Goal: Task Accomplishment & Management: Use online tool/utility

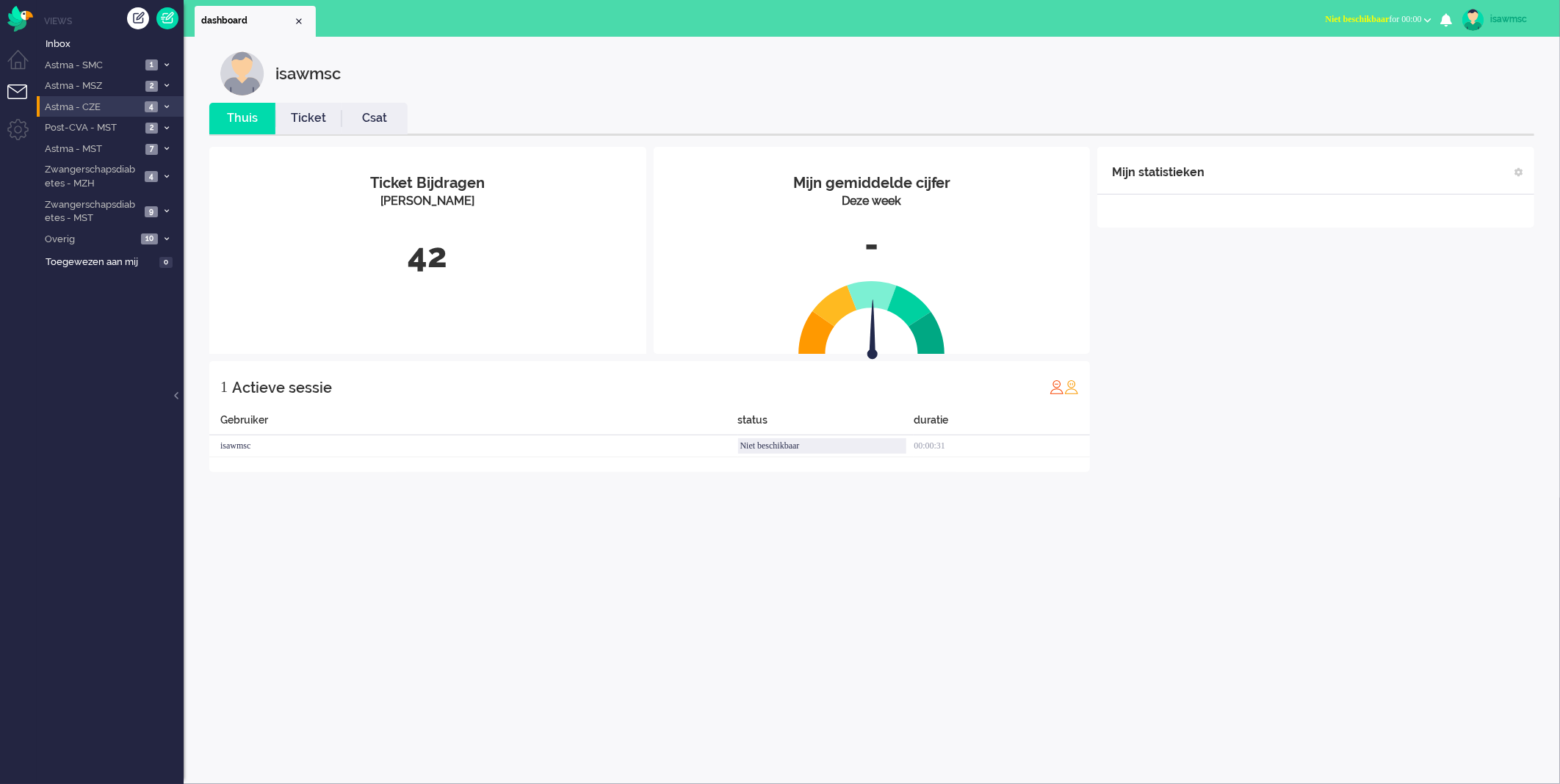
click at [119, 105] on span "Astma - CZE" at bounding box center [91, 108] width 98 height 14
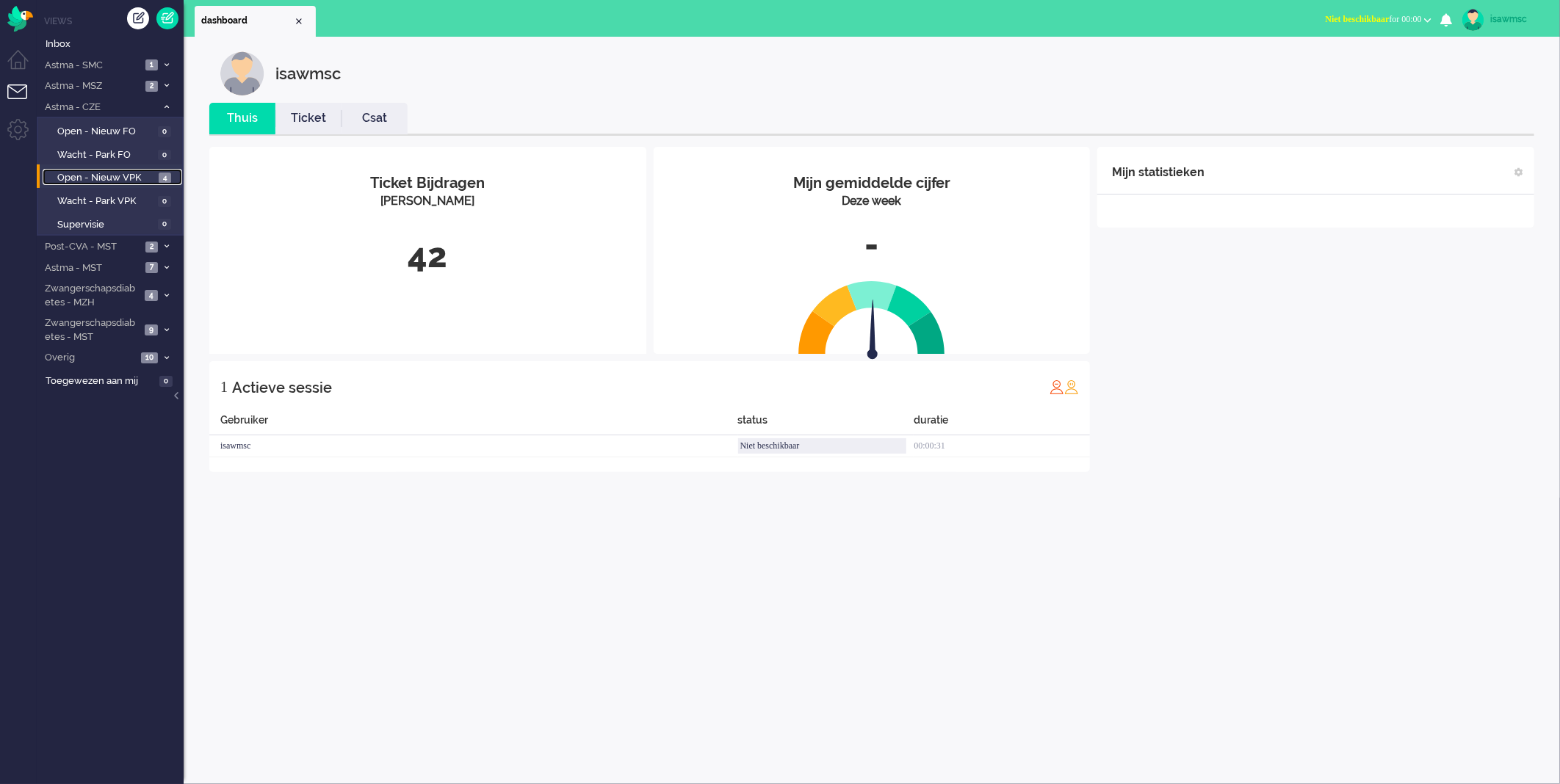
click at [163, 175] on span "4" at bounding box center [165, 178] width 13 height 11
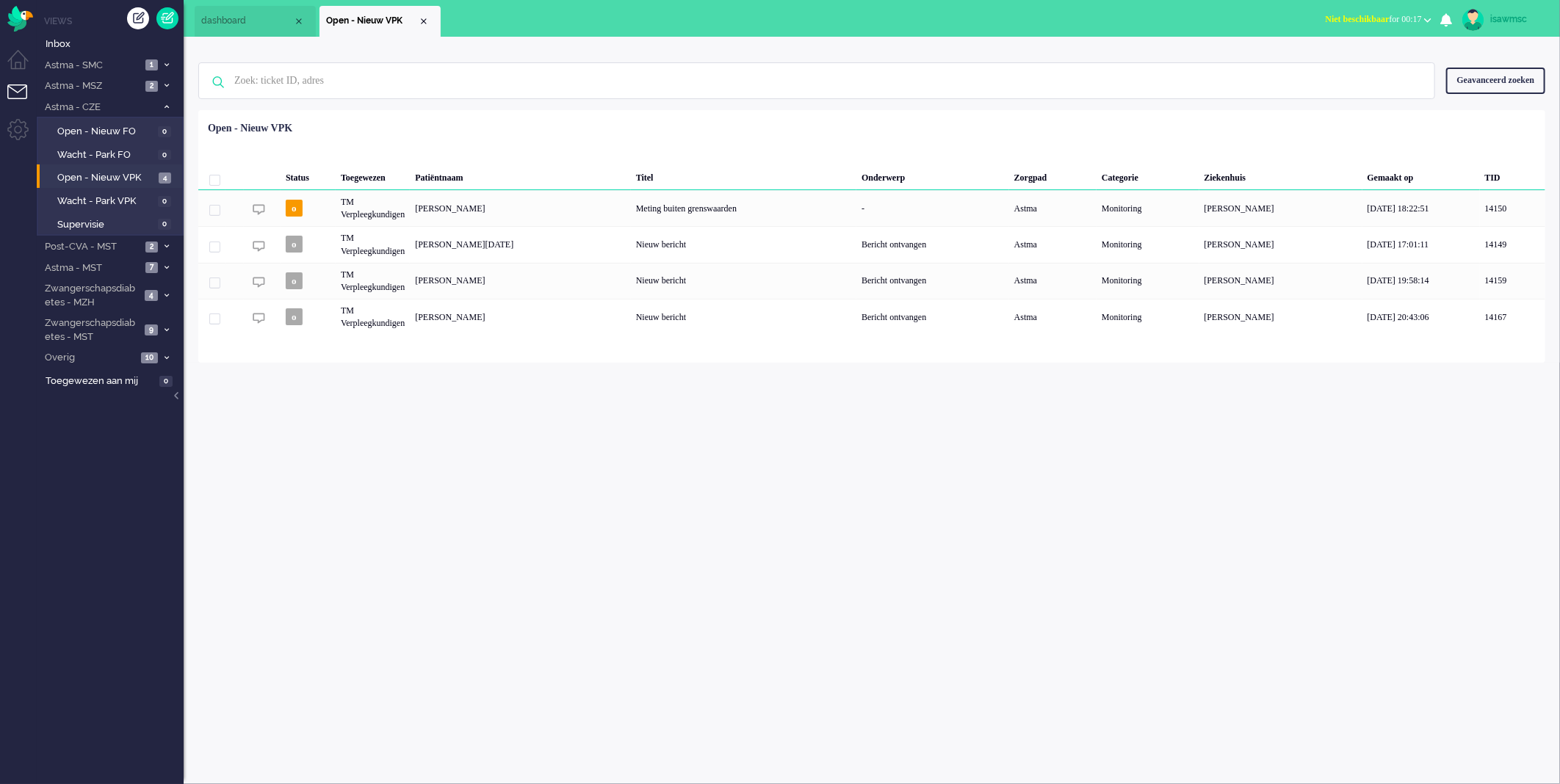
click at [464, 126] on div "Status Toegewezen Patiëntnaam Titel Onderwerp Zorgpad Categorie Ziekenhuis Gema…" at bounding box center [872, 225] width 1347 height 220
click at [484, 32] on ul "dashboard Open - Nieuw VPK" at bounding box center [728, 19] width 1068 height 37
click at [1, 769] on ul "Menu" at bounding box center [19, 392] width 37 height 784
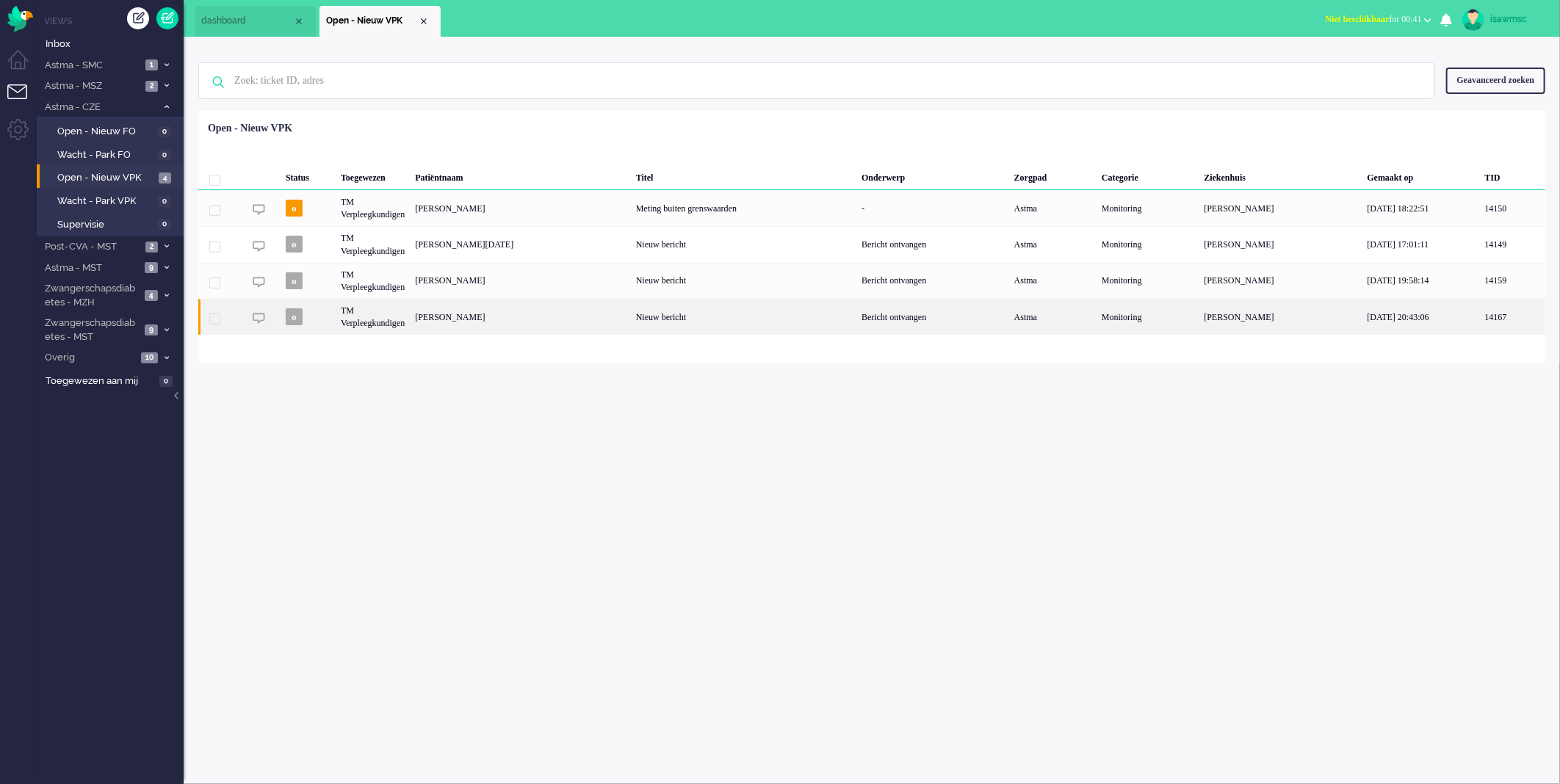
click at [588, 316] on div "[PERSON_NAME]" at bounding box center [520, 317] width 221 height 36
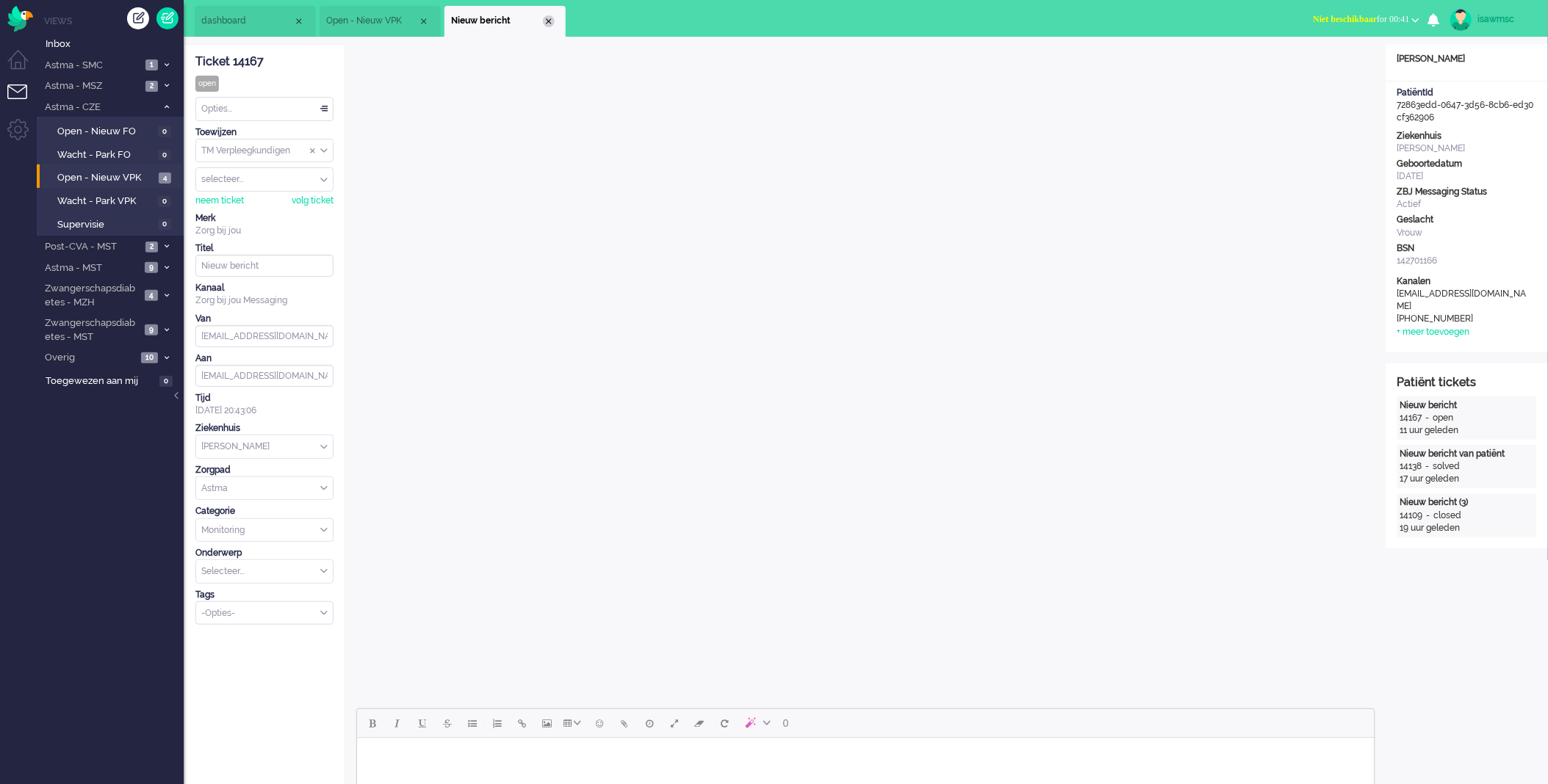
click at [548, 24] on div "Close tab" at bounding box center [549, 22] width 12 height 12
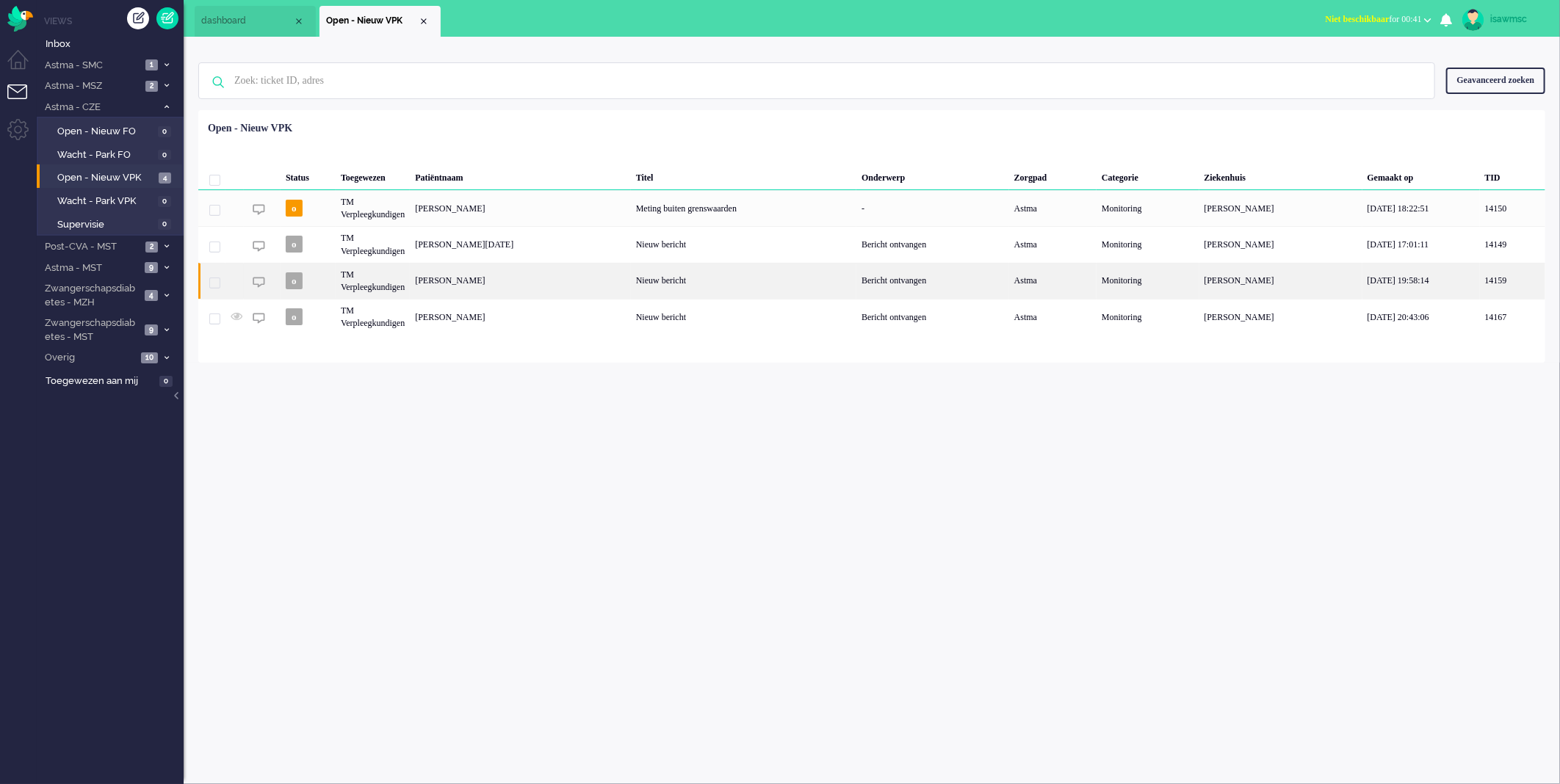
click at [544, 283] on div "[PERSON_NAME]" at bounding box center [520, 280] width 221 height 36
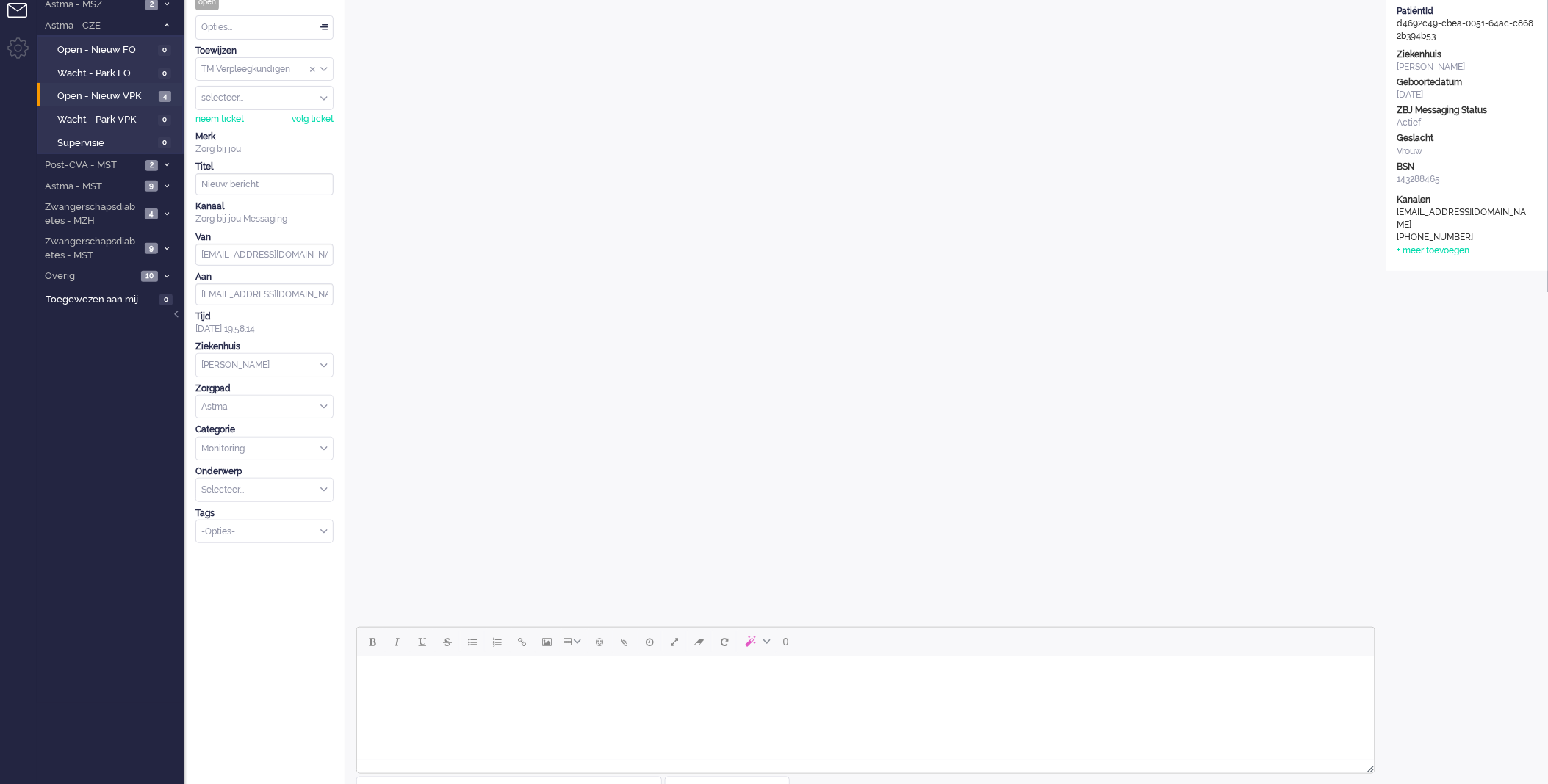
scroll to position [196, 0]
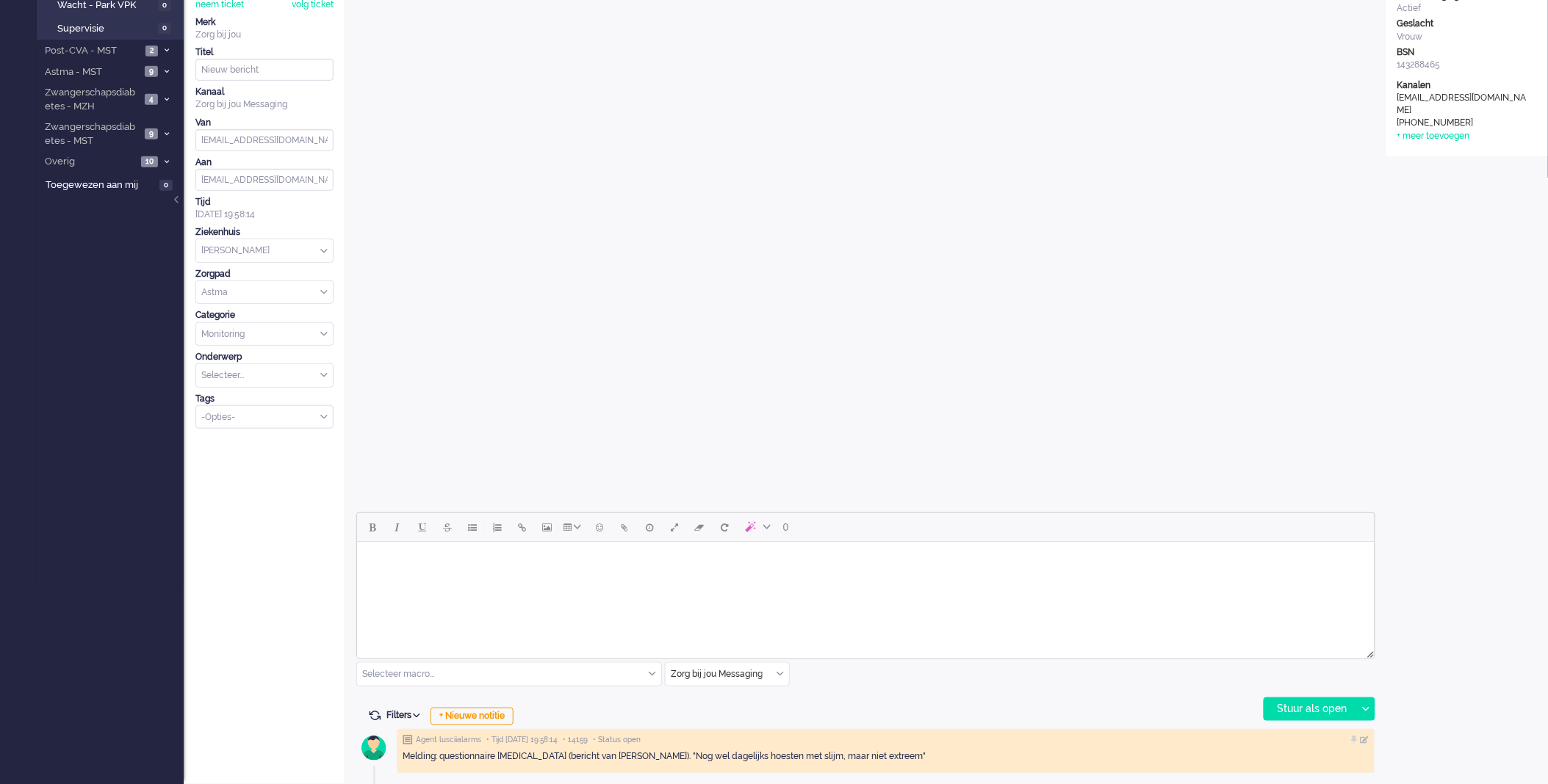
click at [450, 561] on body "Rich Text Area. Press ALT-0 for help." at bounding box center [865, 560] width 1006 height 26
click at [616, 570] on body "Rich Text Area. Press ALT-0 for help." at bounding box center [865, 560] width 1006 height 26
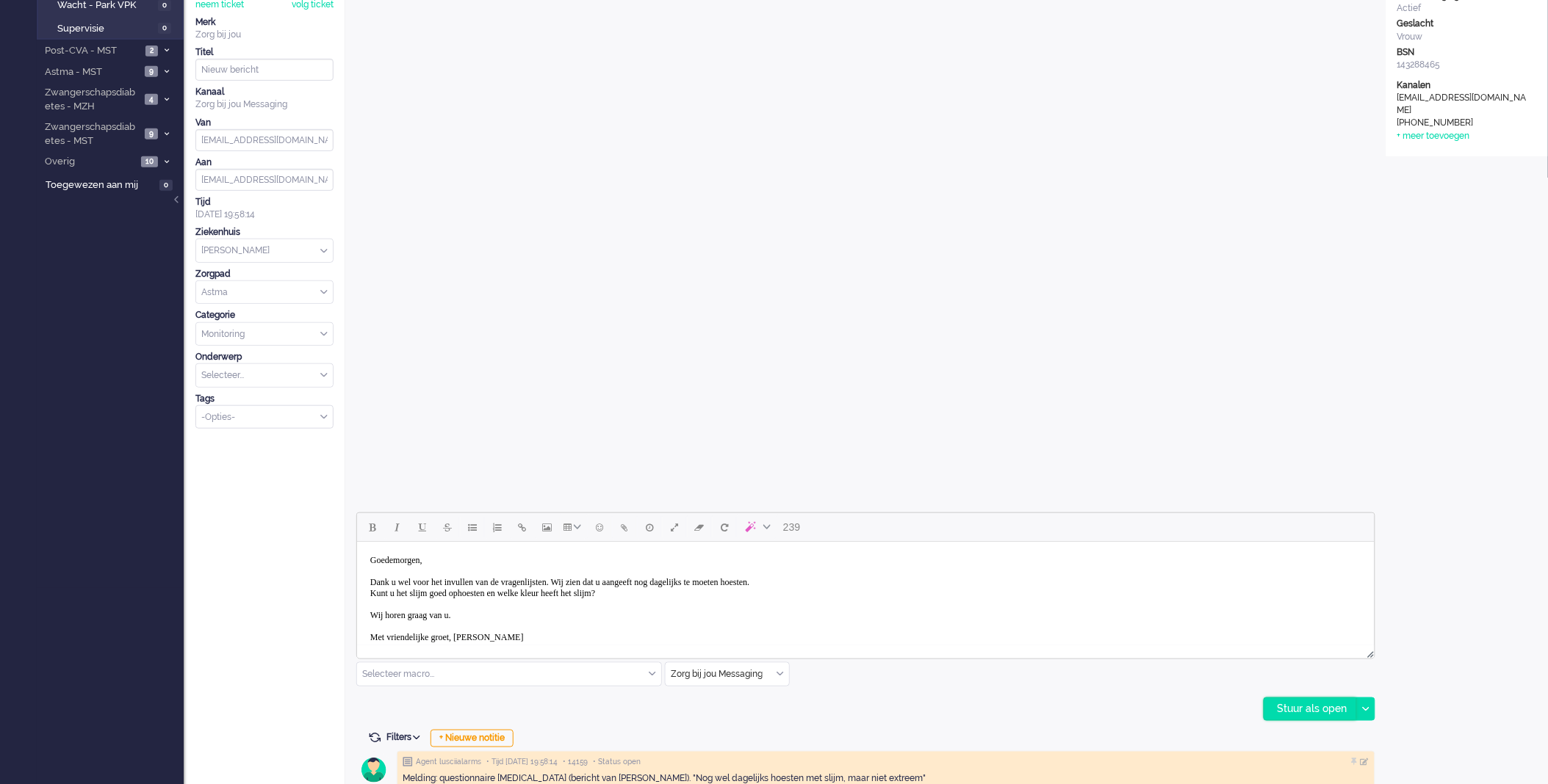
click at [1287, 710] on div "Stuur als open" at bounding box center [1311, 710] width 92 height 22
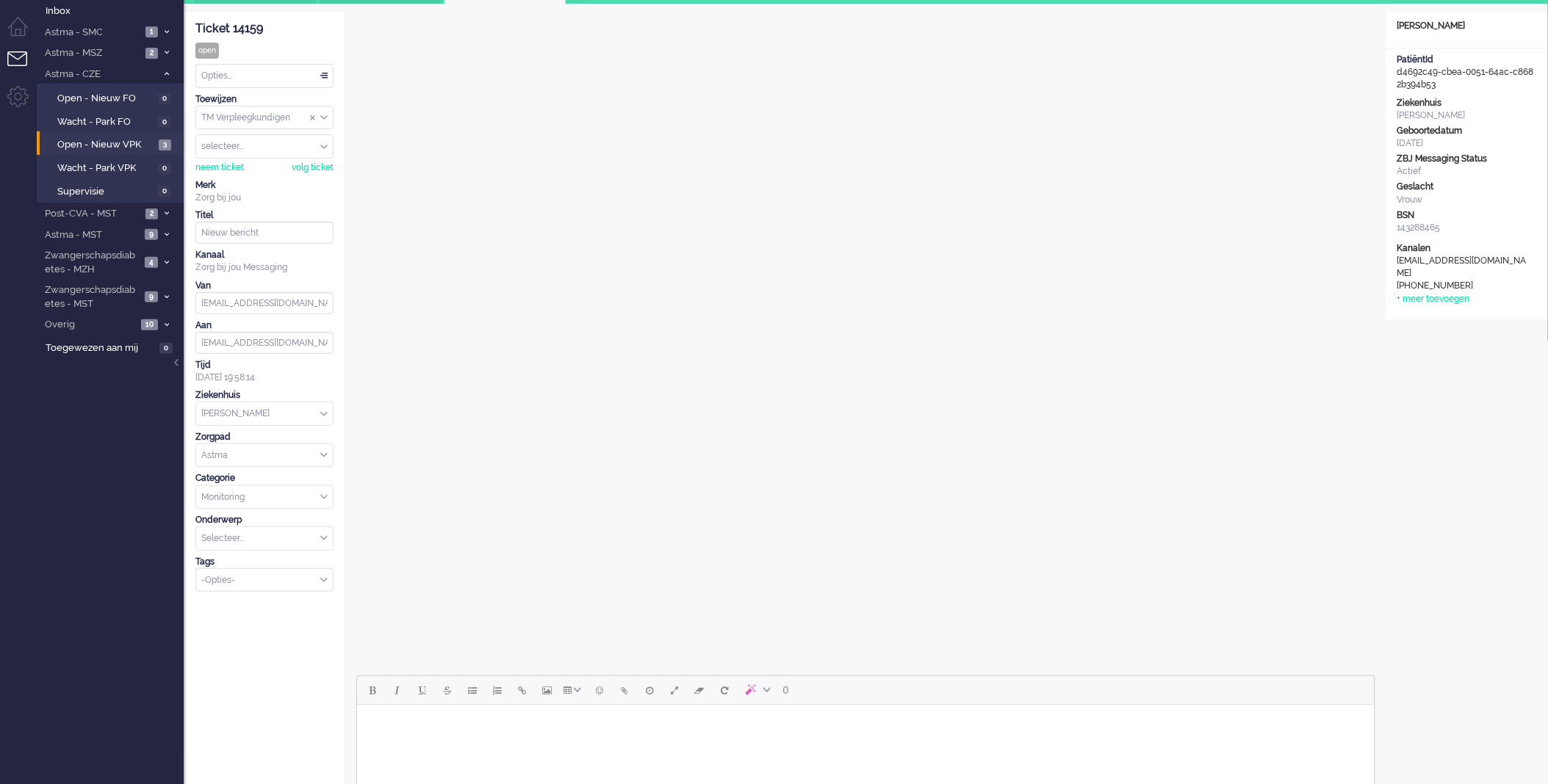
scroll to position [0, 0]
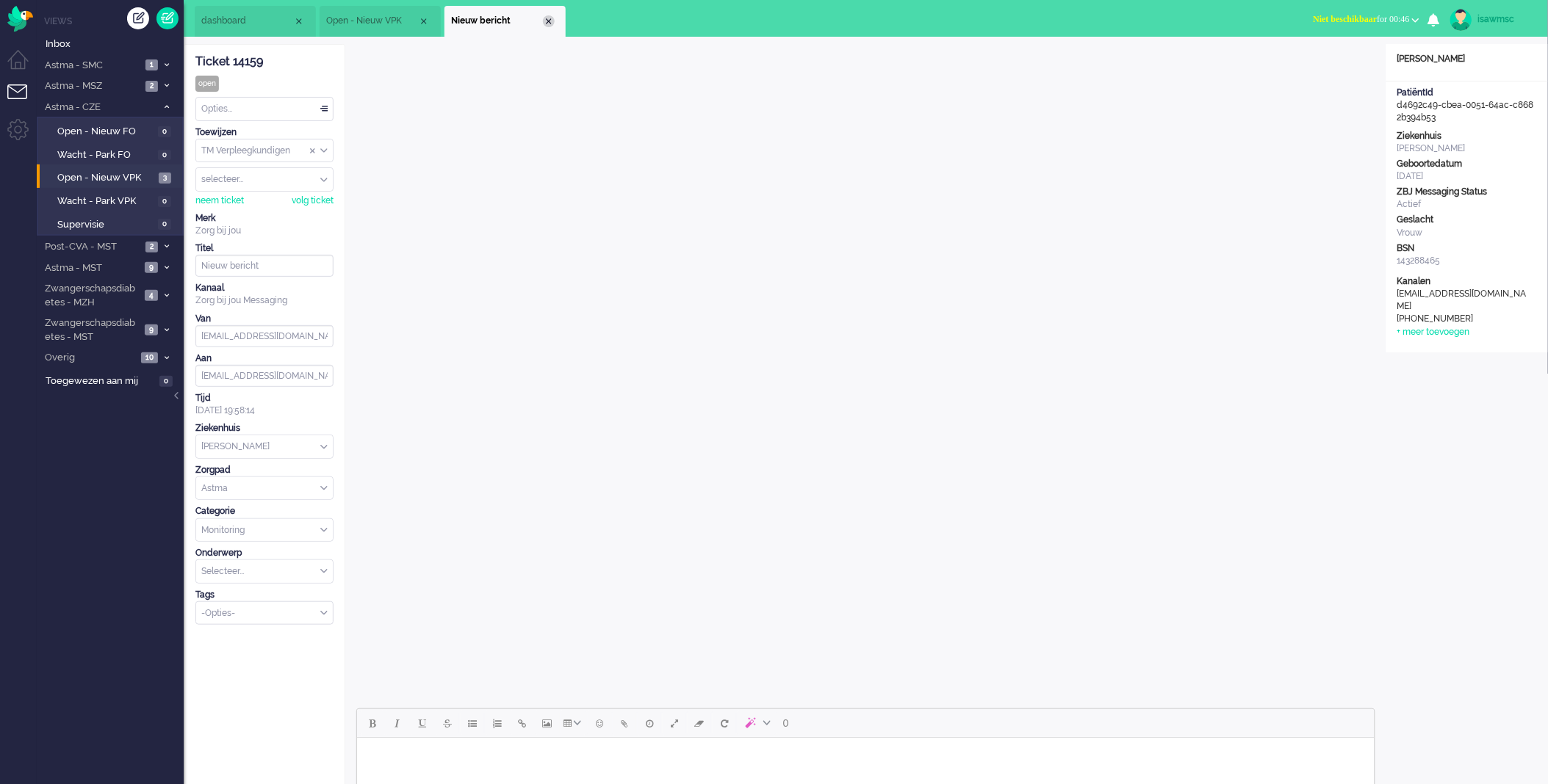
click at [548, 21] on div "Close tab" at bounding box center [549, 22] width 12 height 12
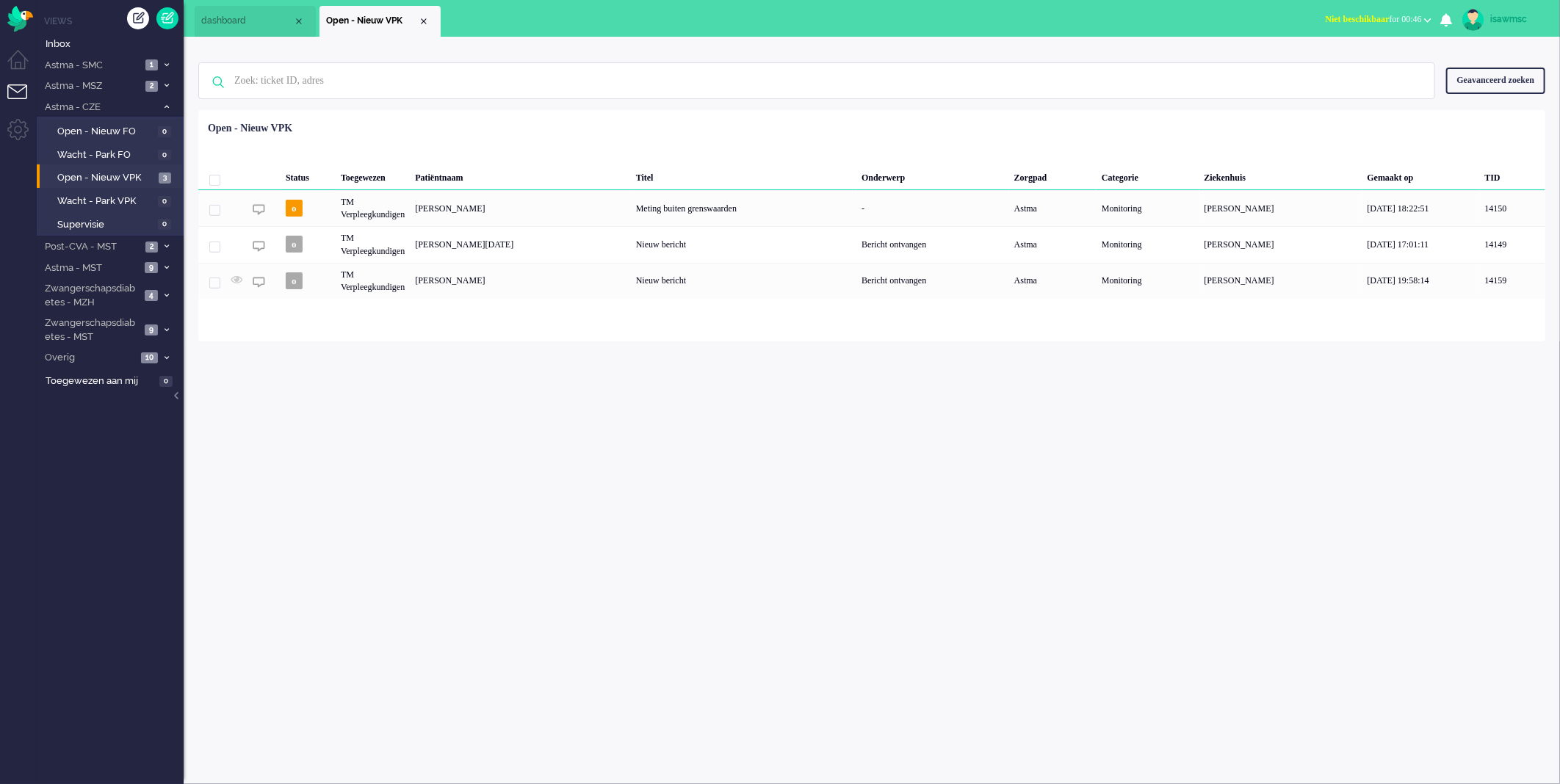
click at [474, 19] on ul "dashboard Open - Nieuw VPK" at bounding box center [728, 19] width 1068 height 37
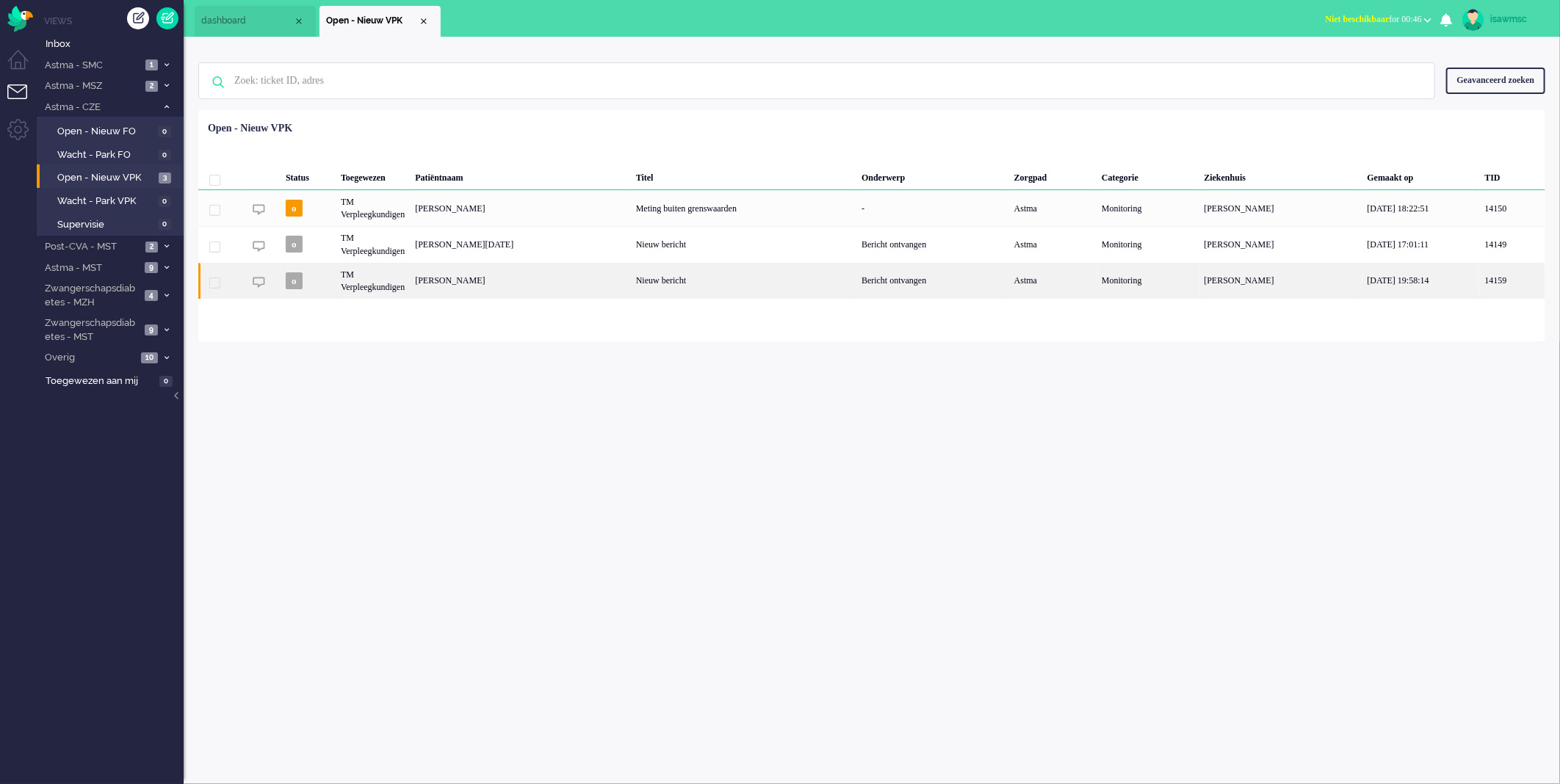
click at [596, 294] on div "[PERSON_NAME]" at bounding box center [520, 280] width 221 height 36
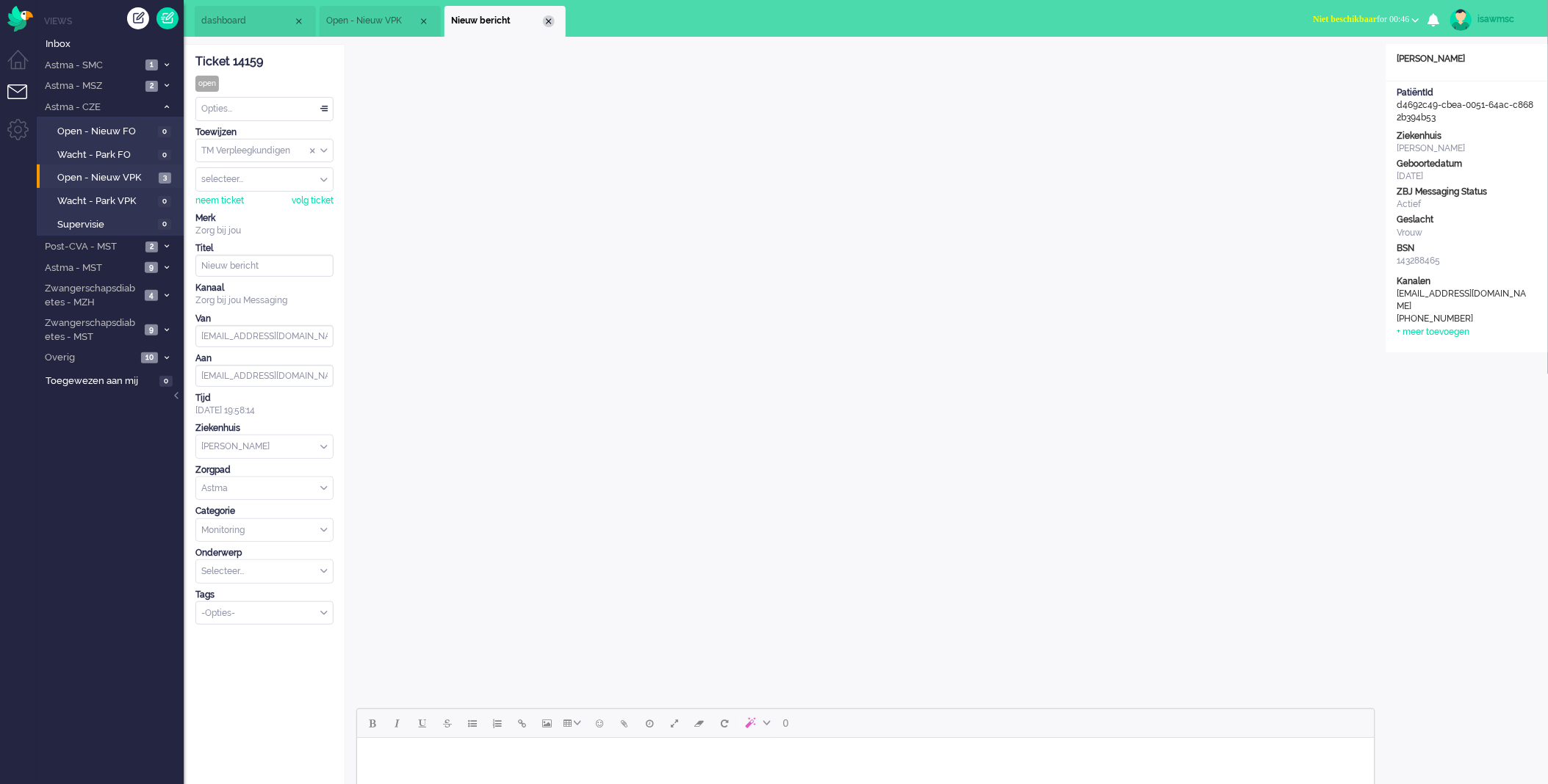
click at [547, 23] on div "Close tab" at bounding box center [549, 22] width 12 height 12
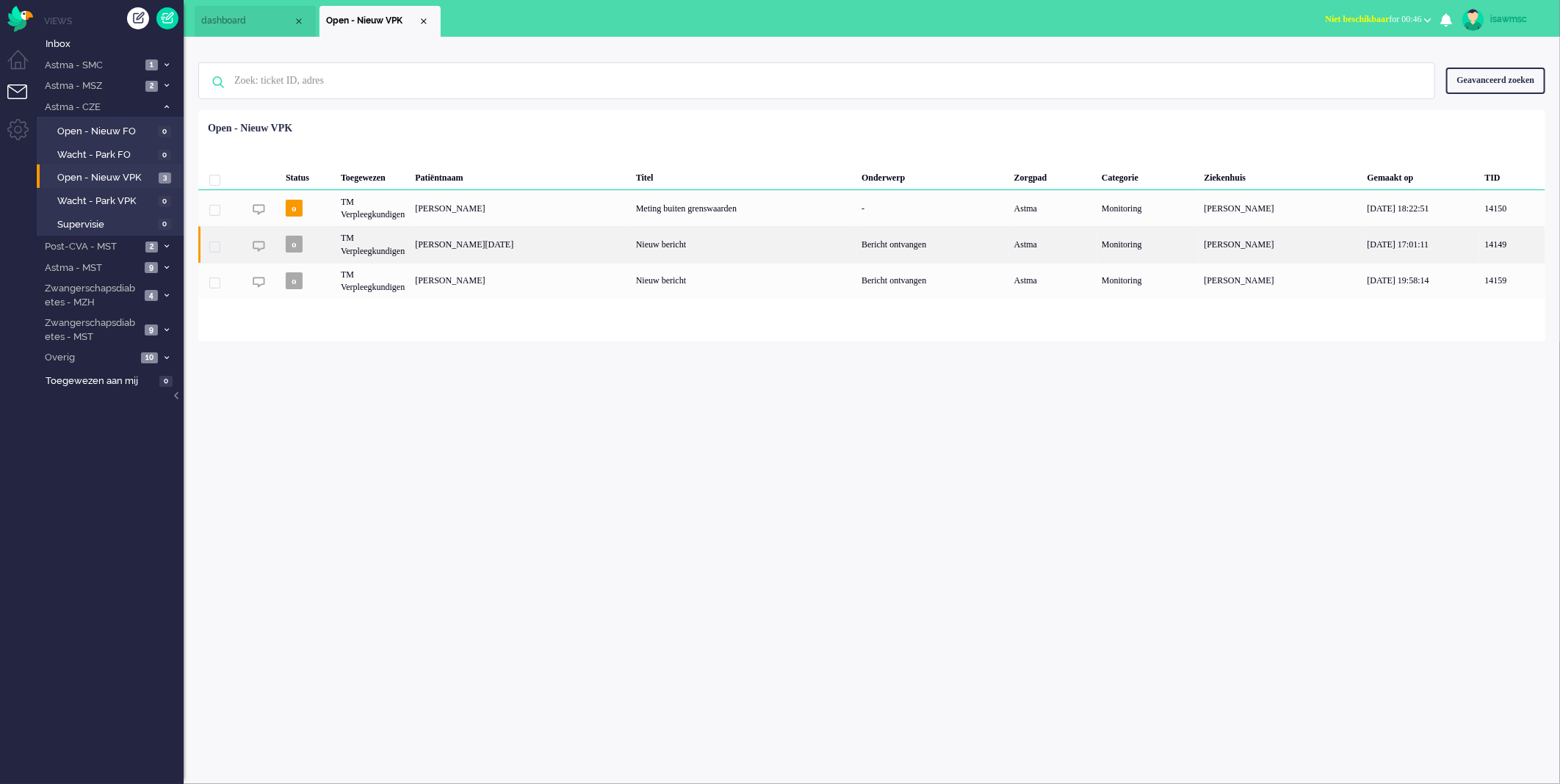
click at [476, 240] on div "[PERSON_NAME][DATE]" at bounding box center [520, 244] width 221 height 36
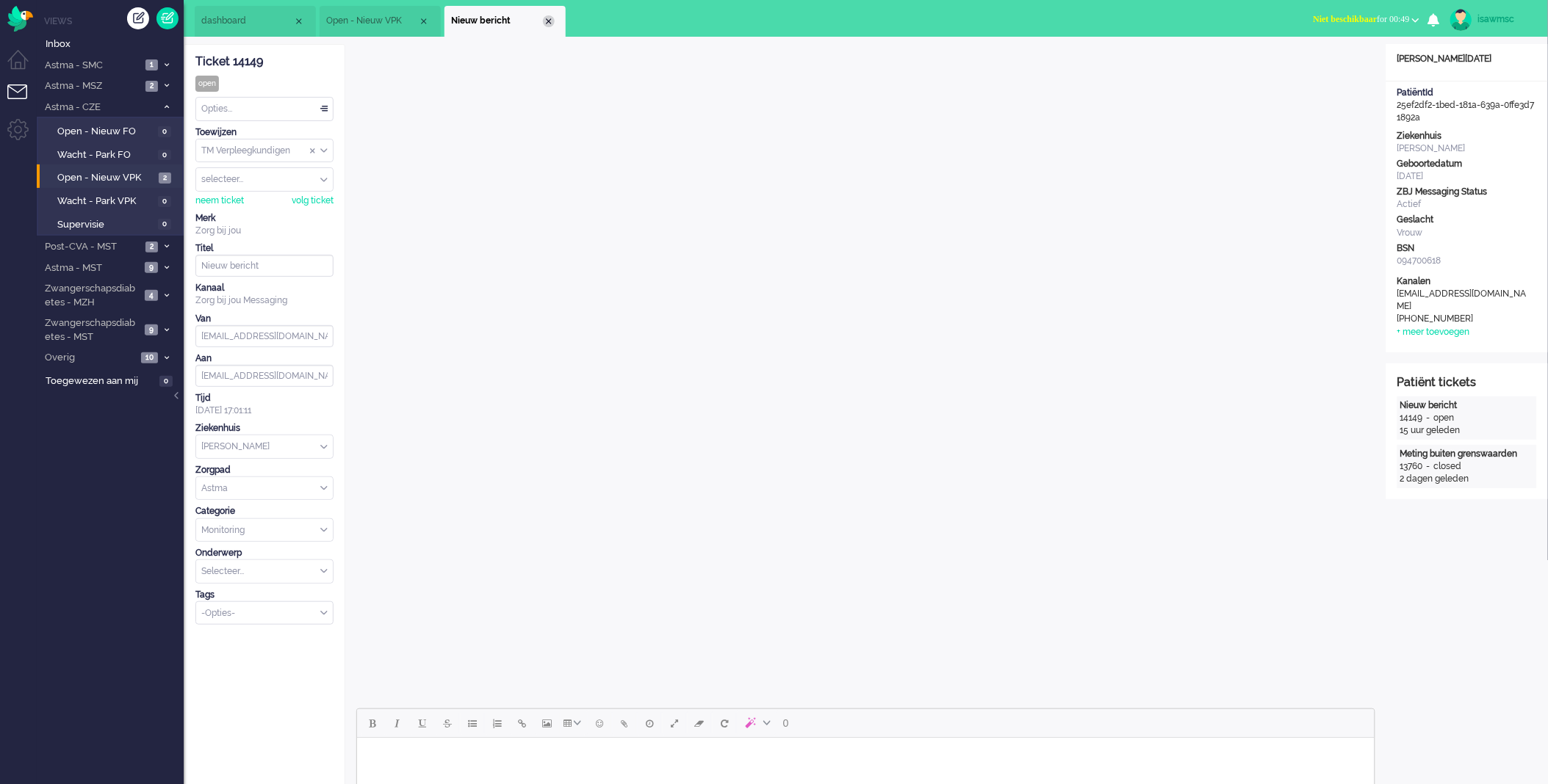
click at [545, 21] on div "Close tab" at bounding box center [549, 22] width 12 height 12
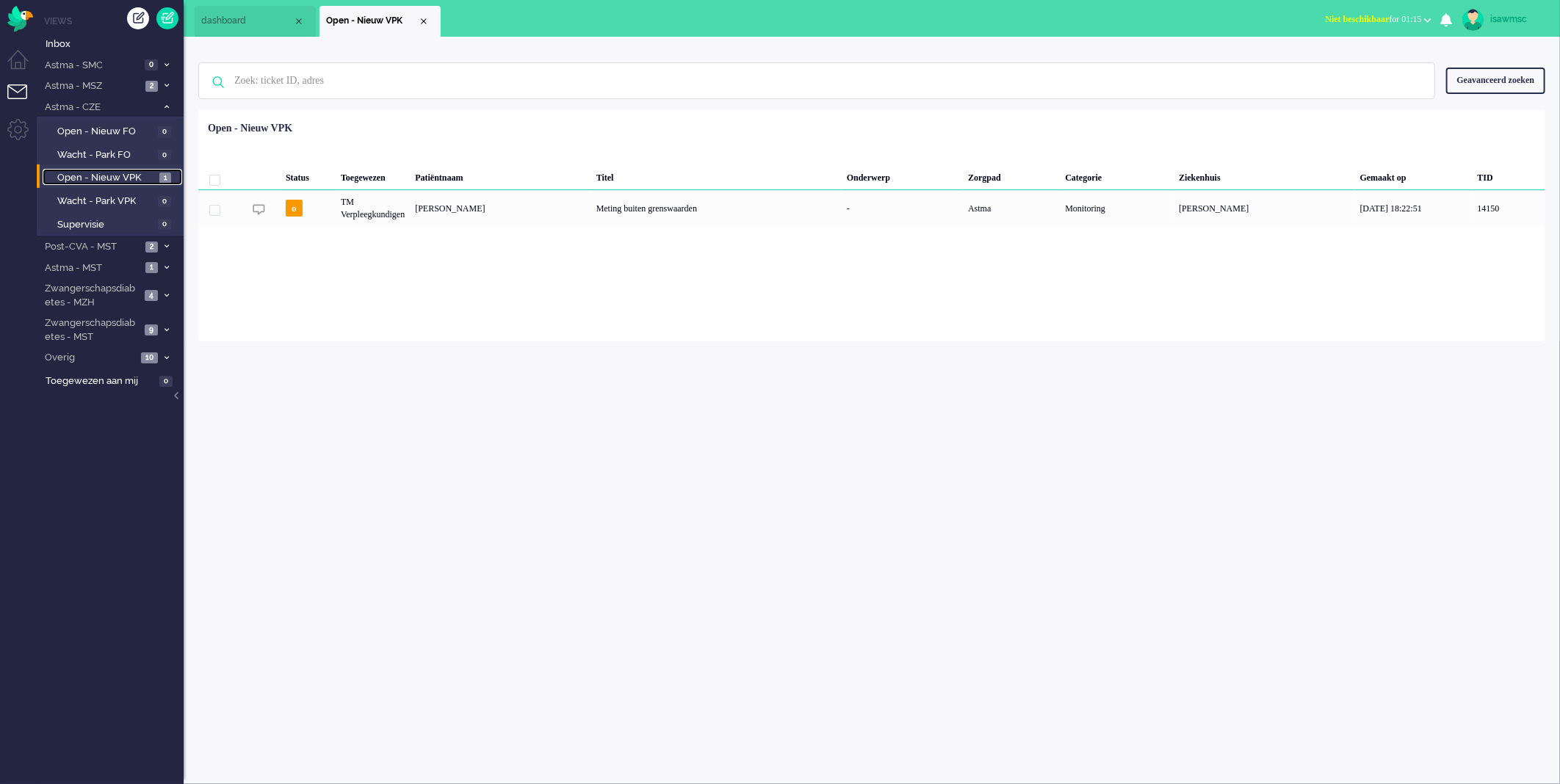
click at [168, 174] on span "1" at bounding box center [165, 178] width 12 height 11
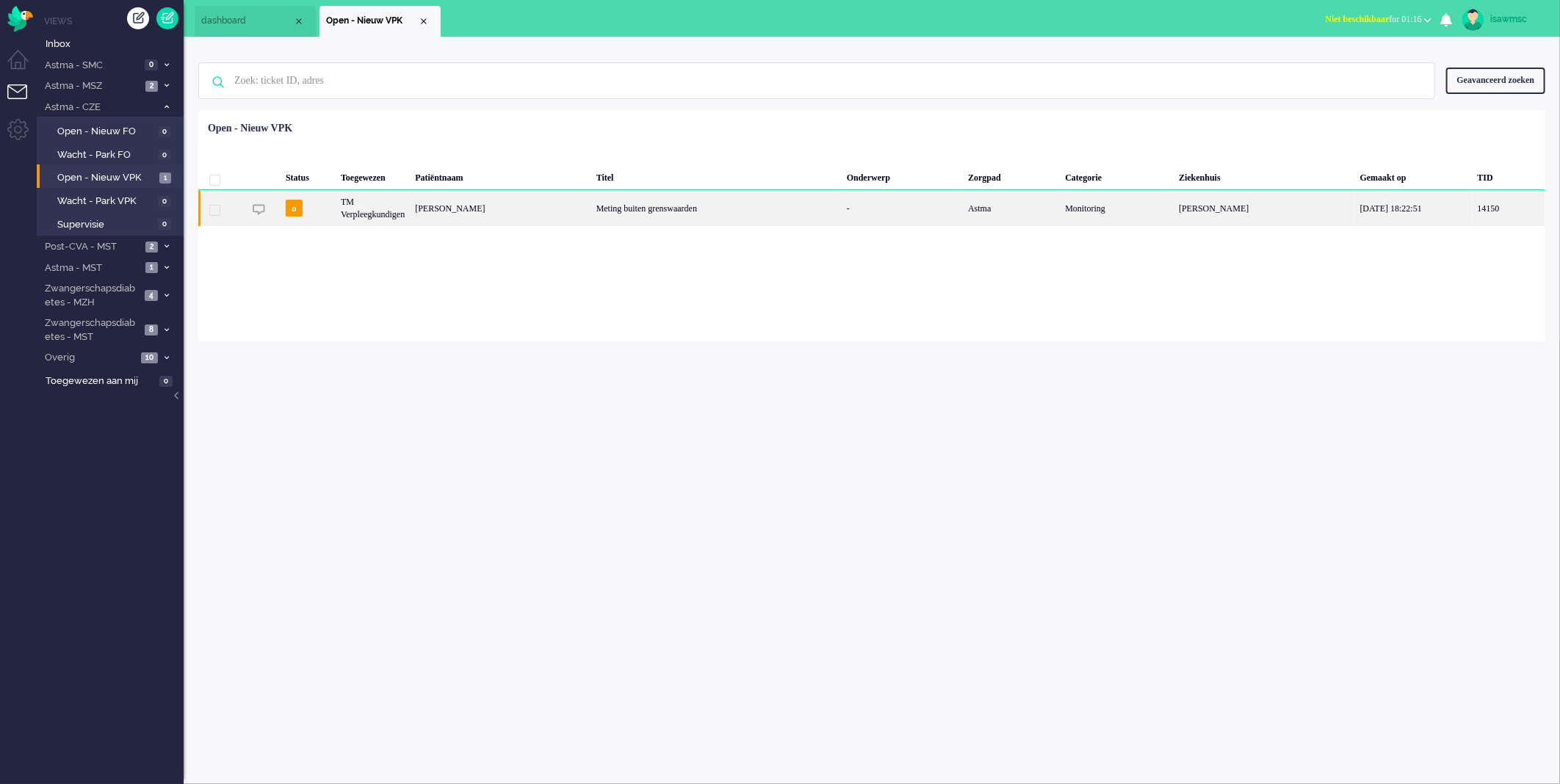
click at [535, 208] on div "[PERSON_NAME]" at bounding box center [500, 208] width 182 height 36
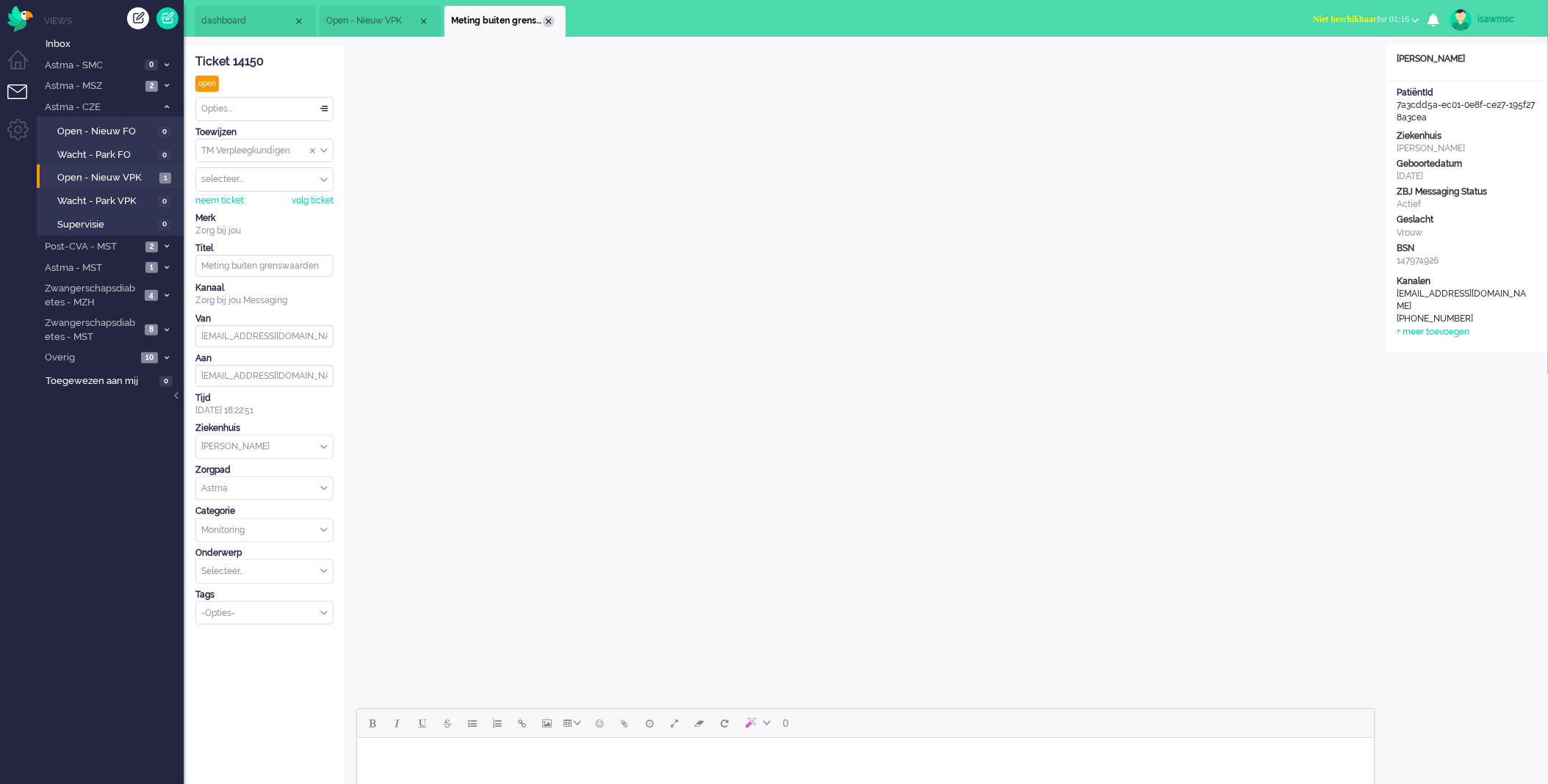
click at [548, 21] on div "Close tab" at bounding box center [549, 22] width 12 height 12
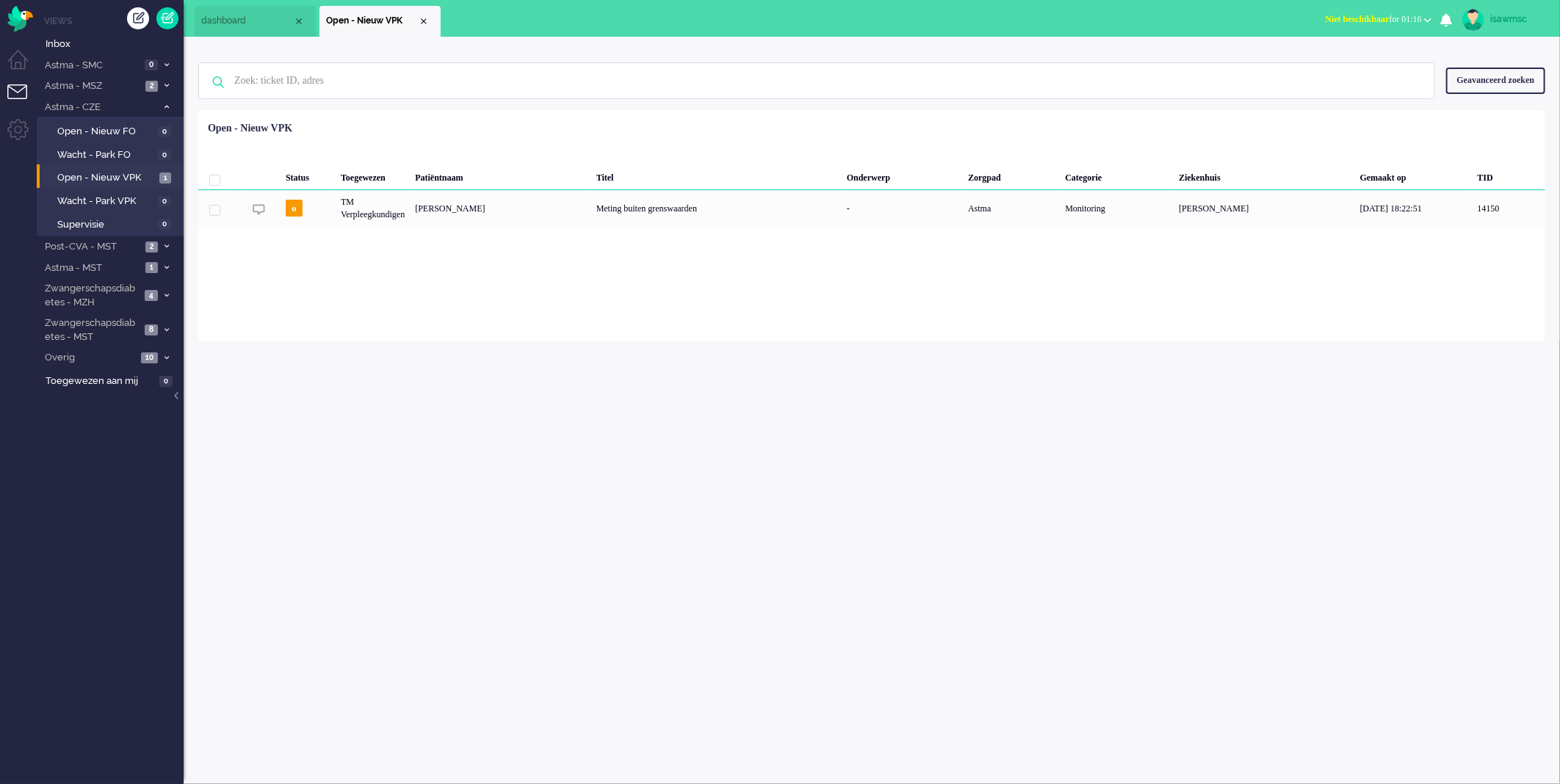
click at [769, 31] on ul "dashboard Open - Nieuw VPK" at bounding box center [728, 19] width 1068 height 37
click at [526, 329] on div "Loading... Status Toegewezen Patiëntnaam Titel Onderwerp Zorgpad Categorie Ziek…" at bounding box center [872, 226] width 1347 height 231
click at [89, 177] on span "Open - Nieuw VPK" at bounding box center [106, 178] width 99 height 14
click at [386, 296] on div "Loading... Status Toegewezen Patiëntnaam Titel Onderwerp Zorgpad Categorie Ziek…" at bounding box center [872, 226] width 1347 height 231
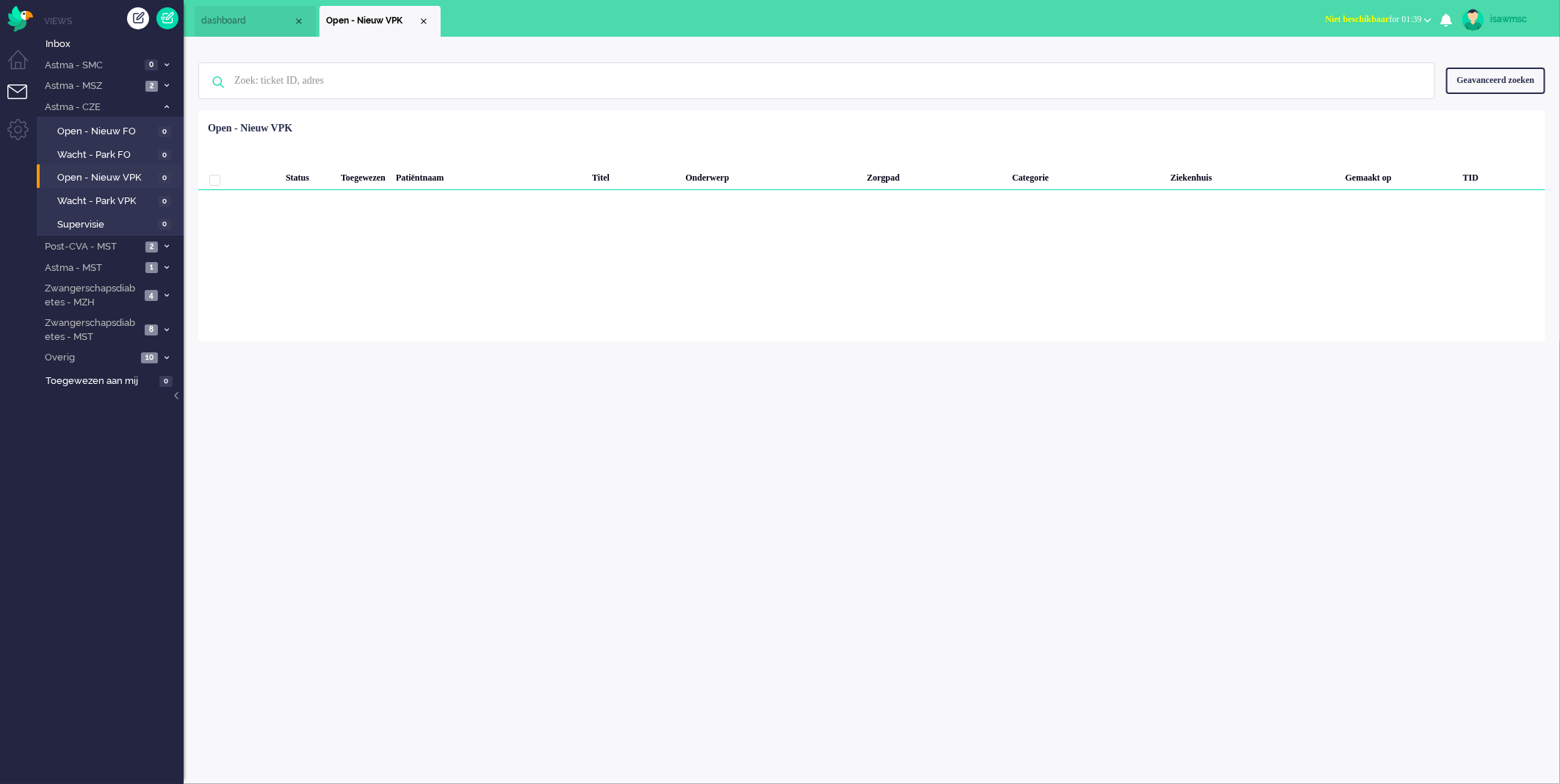
click at [629, 261] on div "Loading... Status Toegewezen Patiëntnaam Titel Onderwerp Zorgpad Categorie Ziek…" at bounding box center [872, 226] width 1347 height 231
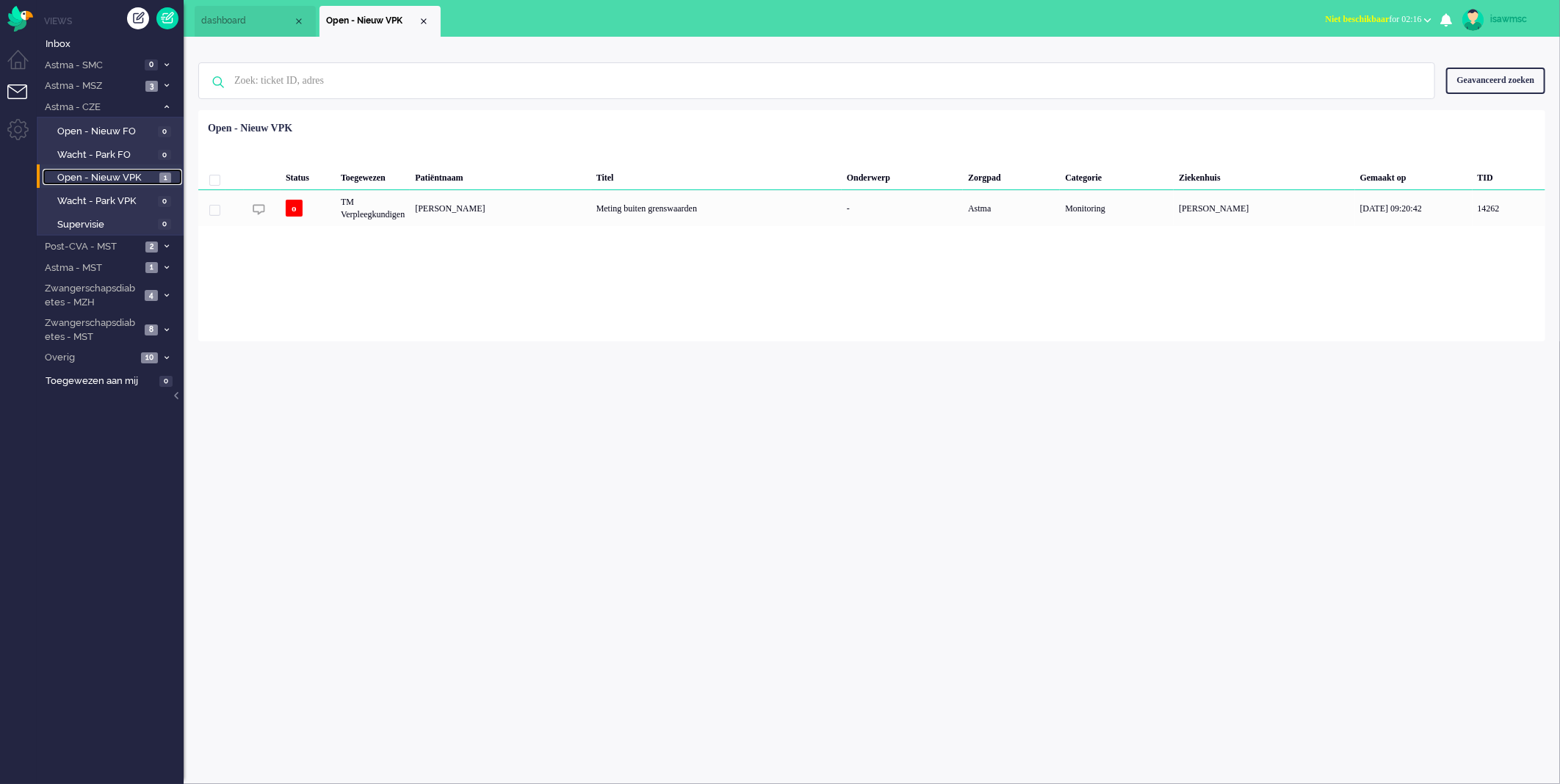
click at [159, 178] on span "1" at bounding box center [165, 178] width 12 height 11
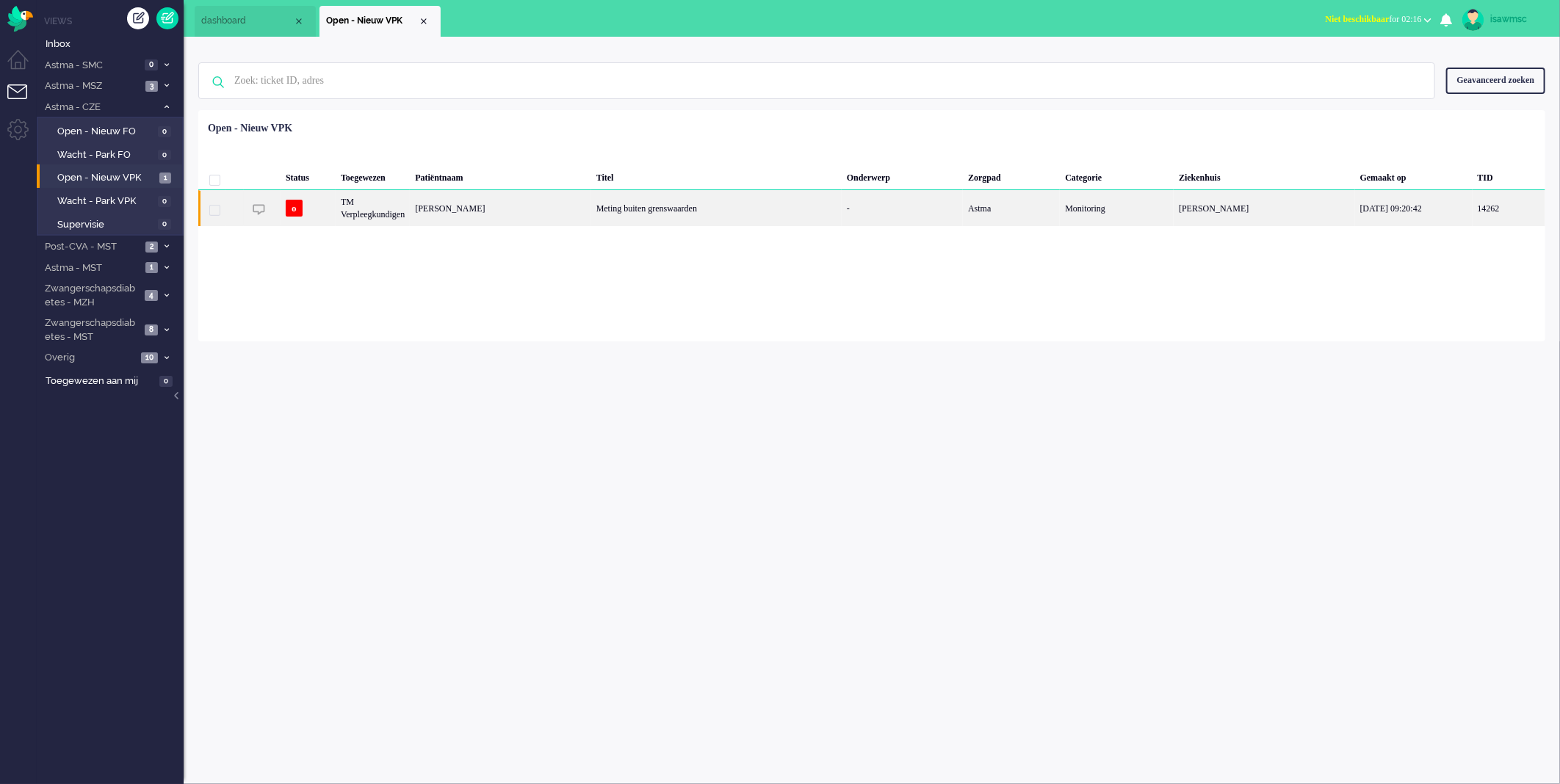
click at [409, 213] on div "TM Verpleegkundigen" at bounding box center [372, 208] width 74 height 36
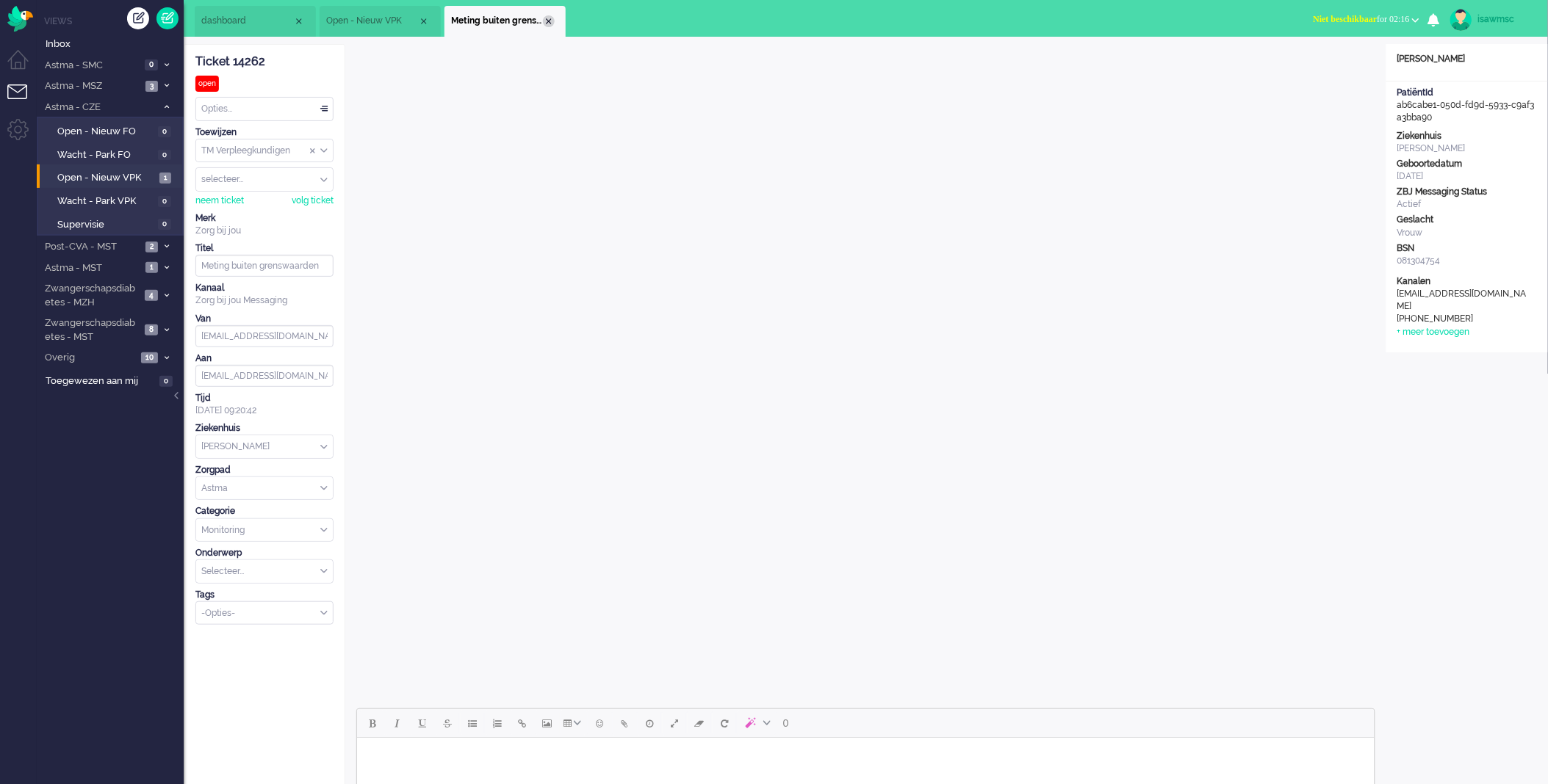
click at [549, 23] on div "Close tab" at bounding box center [549, 22] width 12 height 12
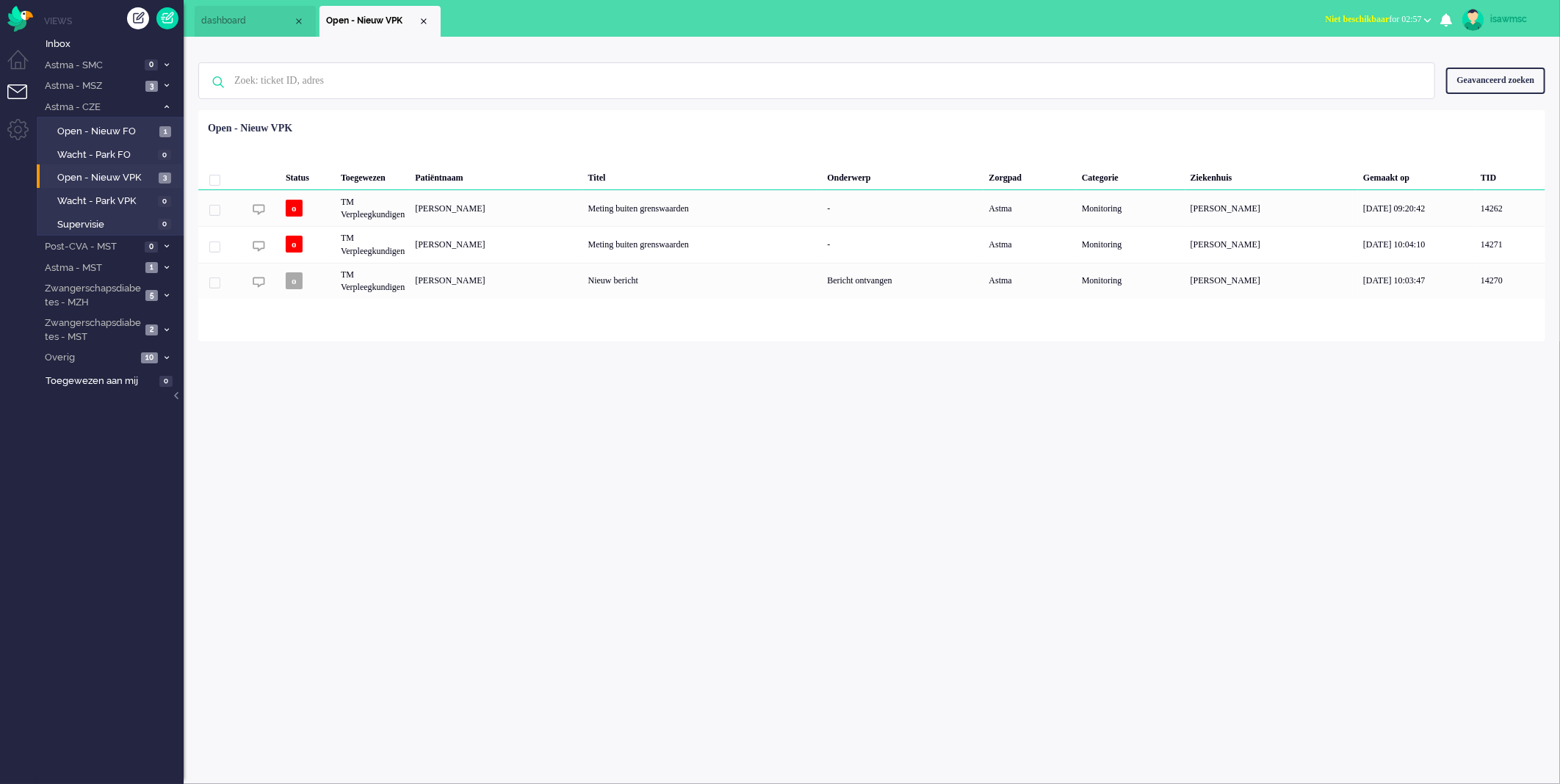
click at [530, 414] on div "isawmsc Thuis Ticket Csat Mijn gemiddelde cijfer Deze week - Ticket Bijdragen P…" at bounding box center [872, 411] width 1376 height 748
click at [964, 608] on div "isawmsc Thuis Ticket Csat Mijn gemiddelde cijfer Deze week - Ticket Bijdragen P…" at bounding box center [872, 411] width 1376 height 748
click at [470, 493] on div "isawmsc Thuis Ticket Csat Mijn gemiddelde cijfer Deze week - Ticket Bijdragen P…" at bounding box center [872, 411] width 1376 height 748
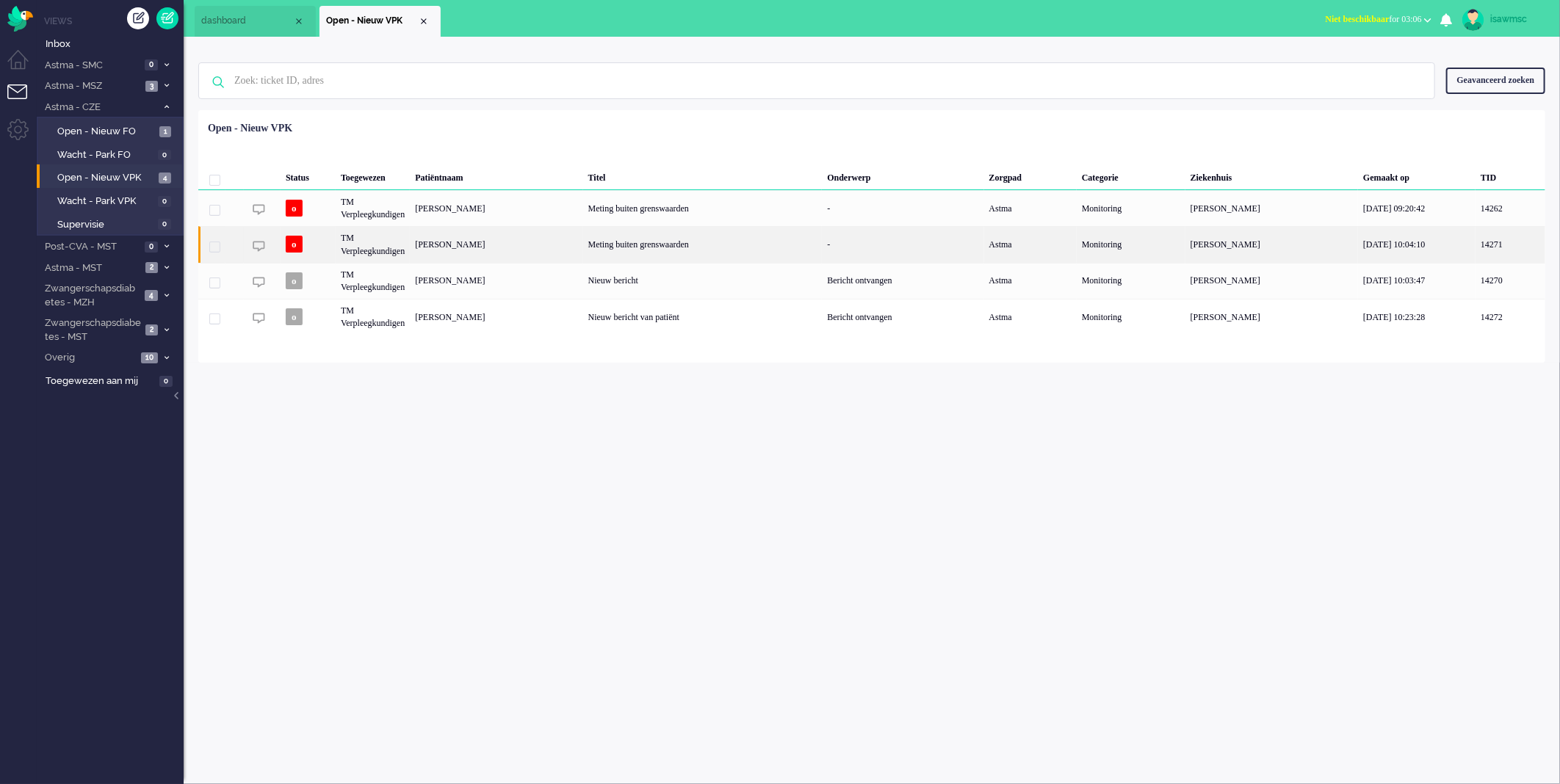
click at [582, 246] on div "[PERSON_NAME]" at bounding box center [496, 244] width 173 height 36
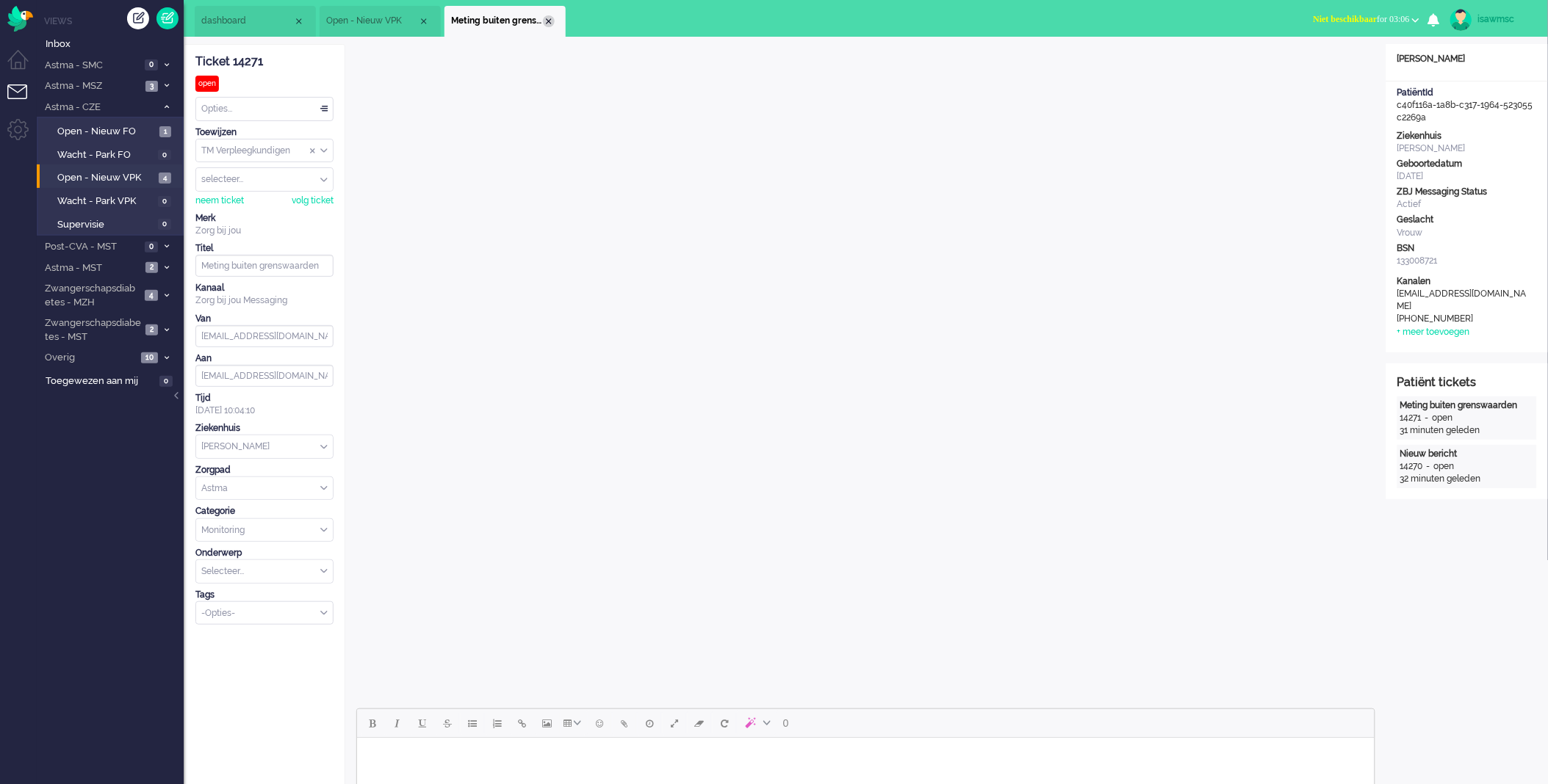
click at [554, 20] on div "Close tab" at bounding box center [549, 22] width 12 height 12
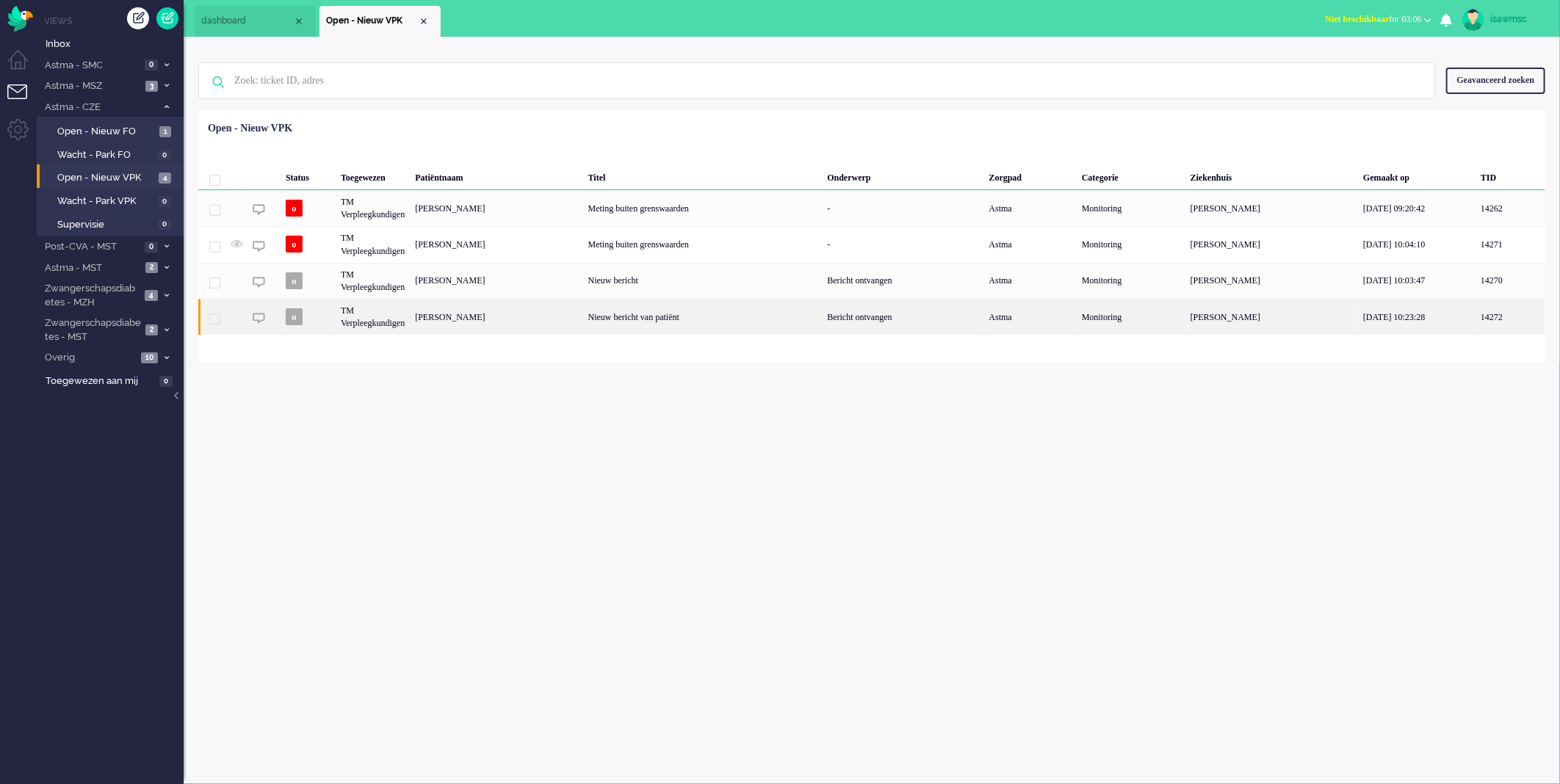
click at [519, 320] on div "[PERSON_NAME]" at bounding box center [496, 317] width 173 height 36
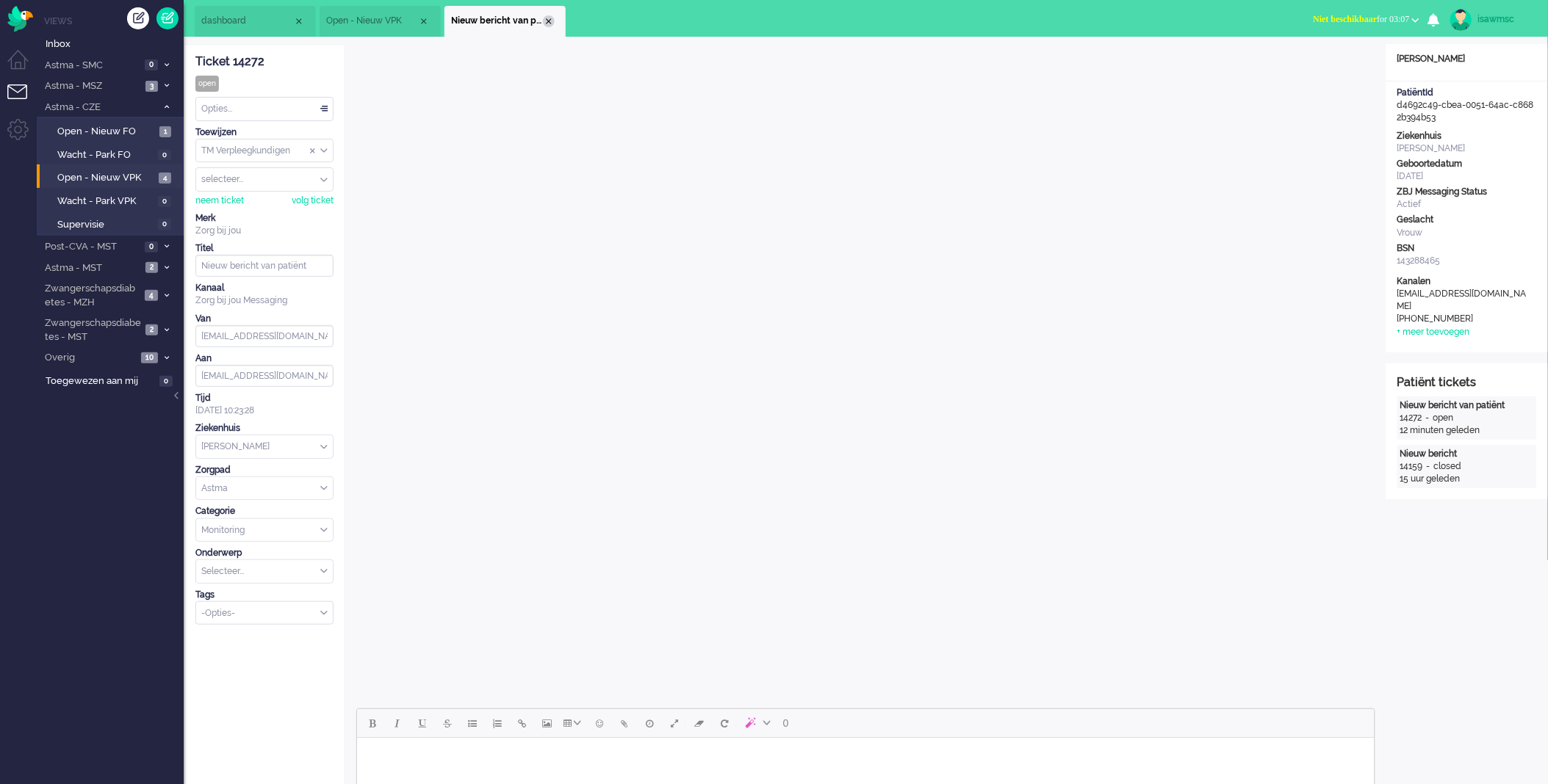
click at [549, 22] on div "Close tab" at bounding box center [549, 22] width 12 height 12
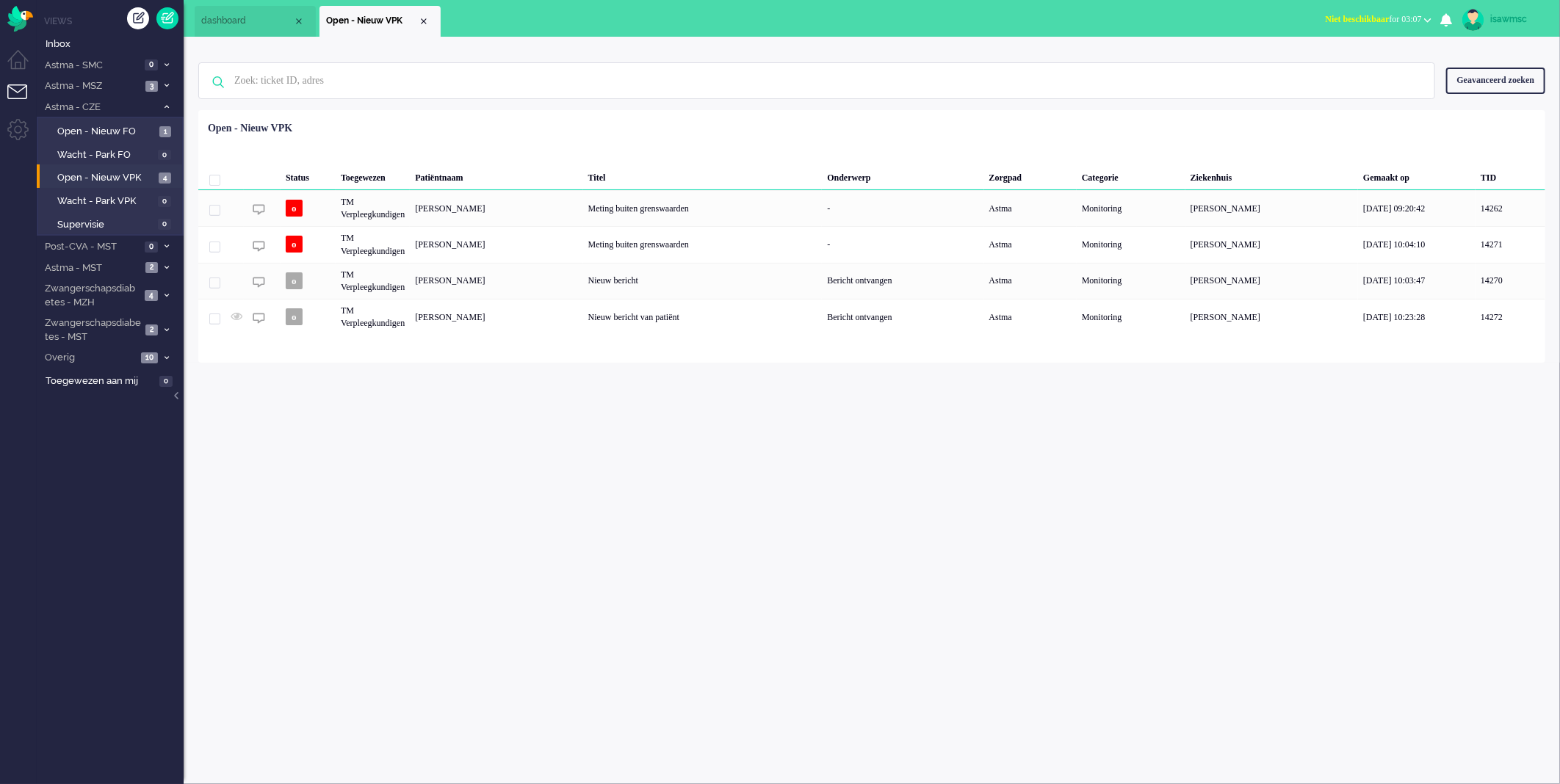
click at [467, 23] on ul "dashboard Open - Nieuw VPK" at bounding box center [728, 19] width 1068 height 37
click at [516, 51] on div "Geen zoekresultaten Probeer nog eens Geavanceerd zoeken Geavanceerd zoeken Tick…" at bounding box center [872, 80] width 1347 height 59
